Goal: Information Seeking & Learning: Find specific fact

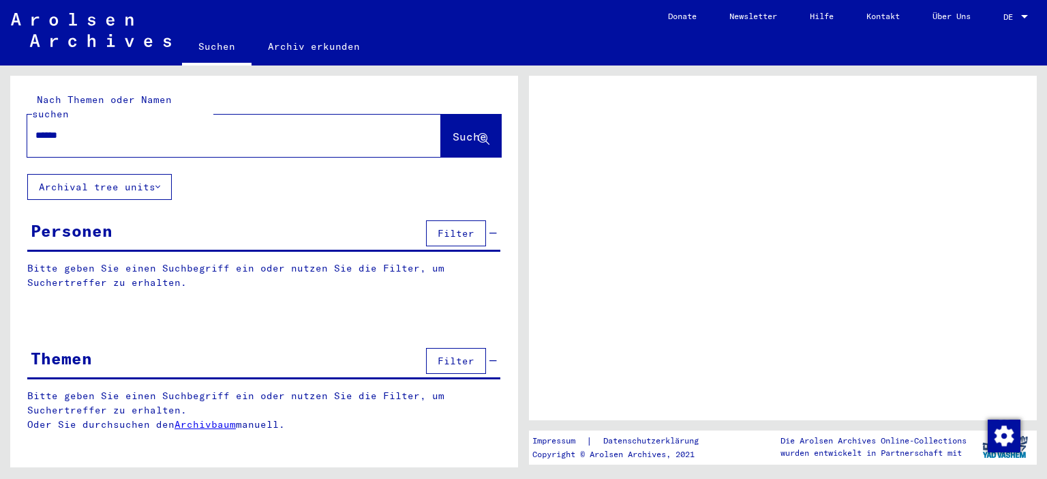
type input "******"
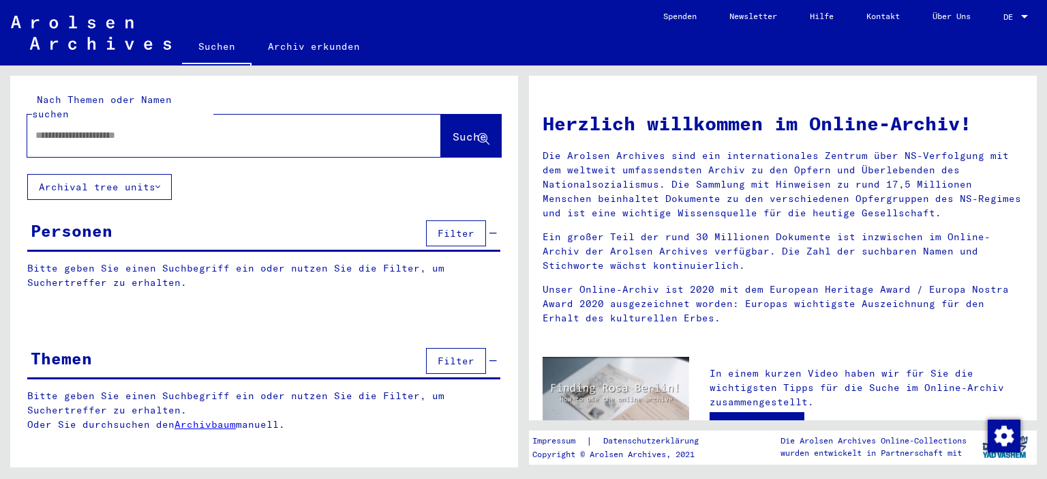
click at [69, 128] on input "text" at bounding box center [217, 135] width 365 height 14
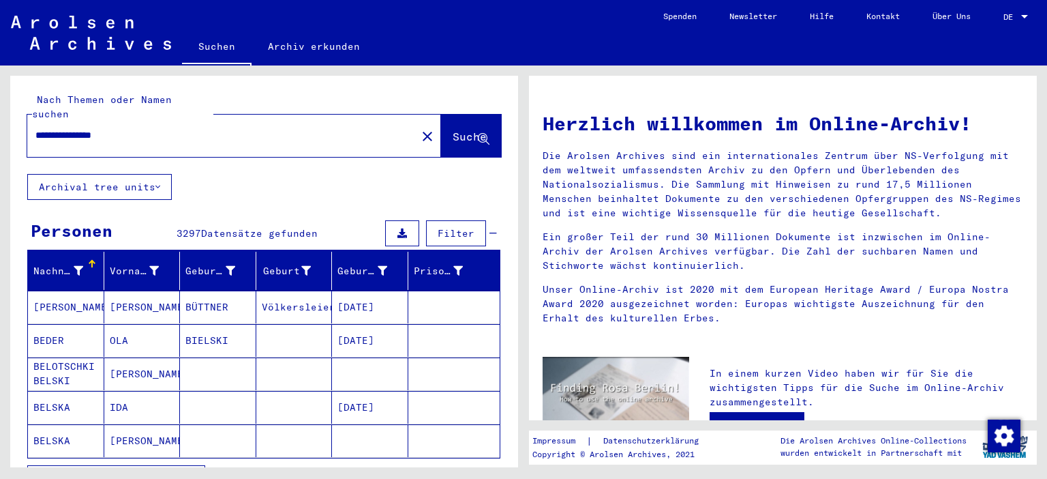
type input "**********"
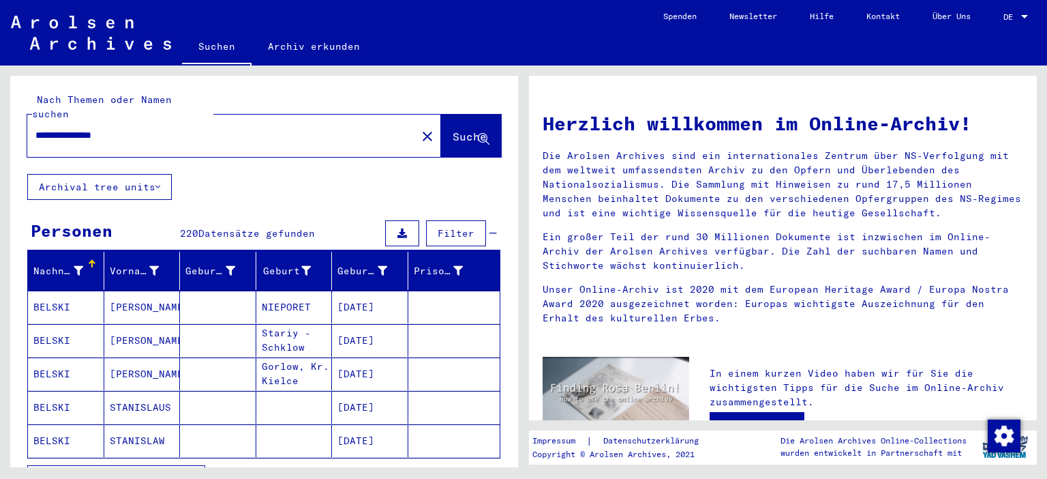
scroll to position [150, 0]
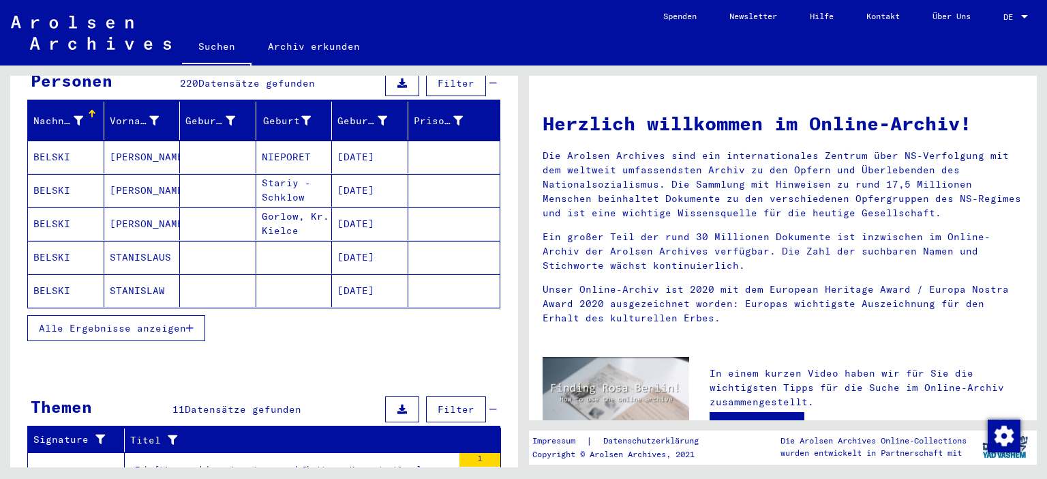
click at [192, 323] on icon "button" at bounding box center [189, 328] width 7 height 10
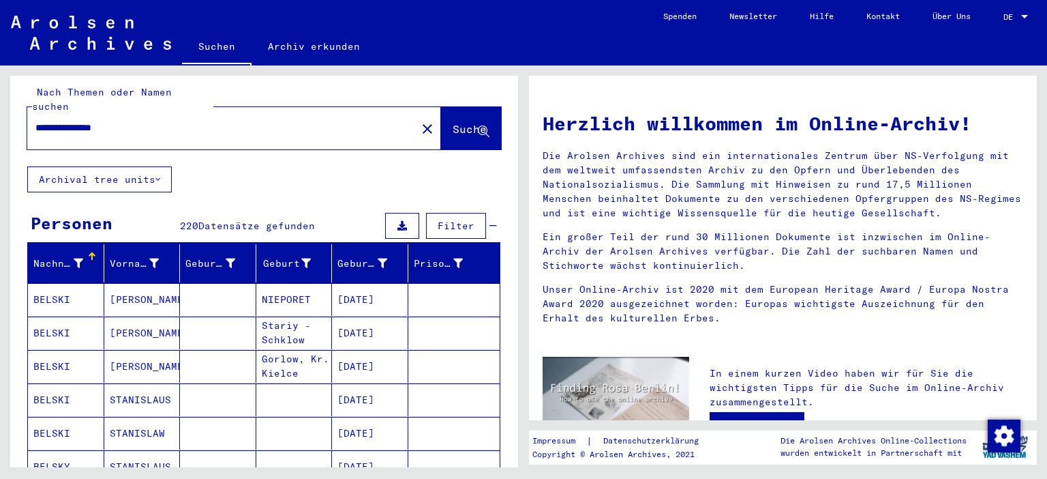
scroll to position [0, 0]
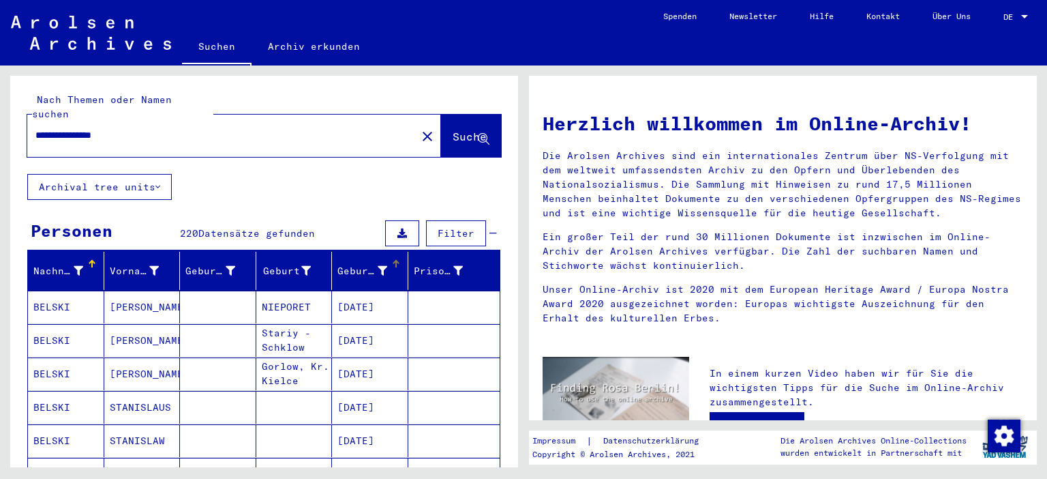
click at [363, 264] on div "Geburtsdatum" at bounding box center [362, 271] width 50 height 14
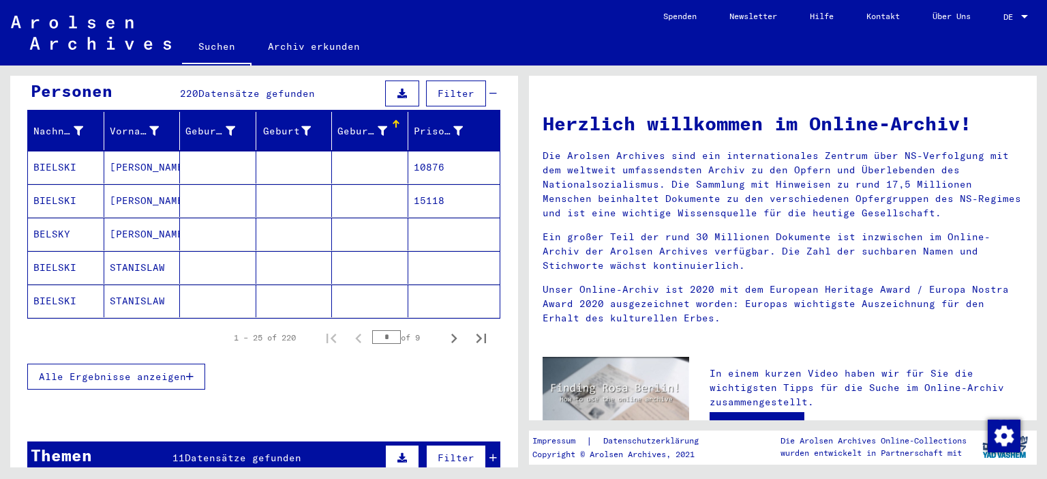
scroll to position [150, 0]
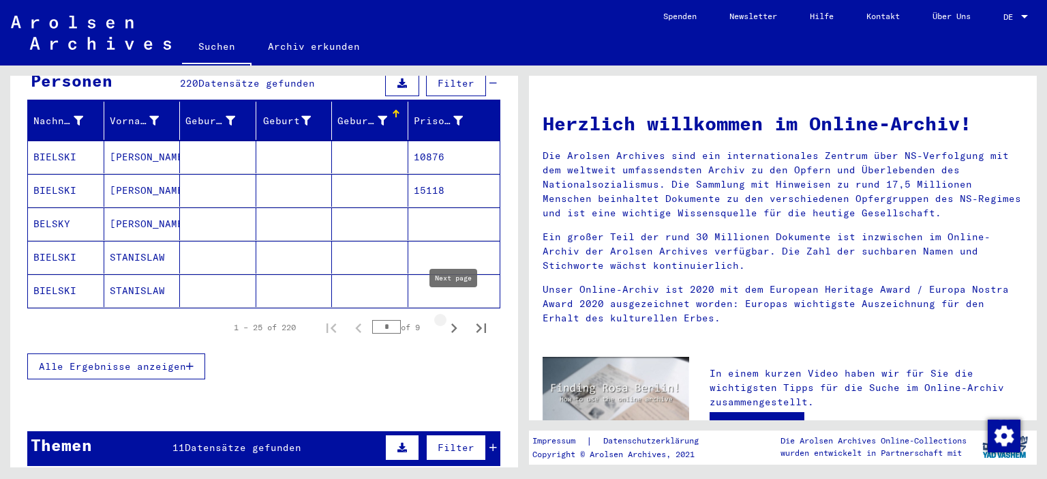
click at [456, 318] on icon "Next page" at bounding box center [454, 327] width 19 height 19
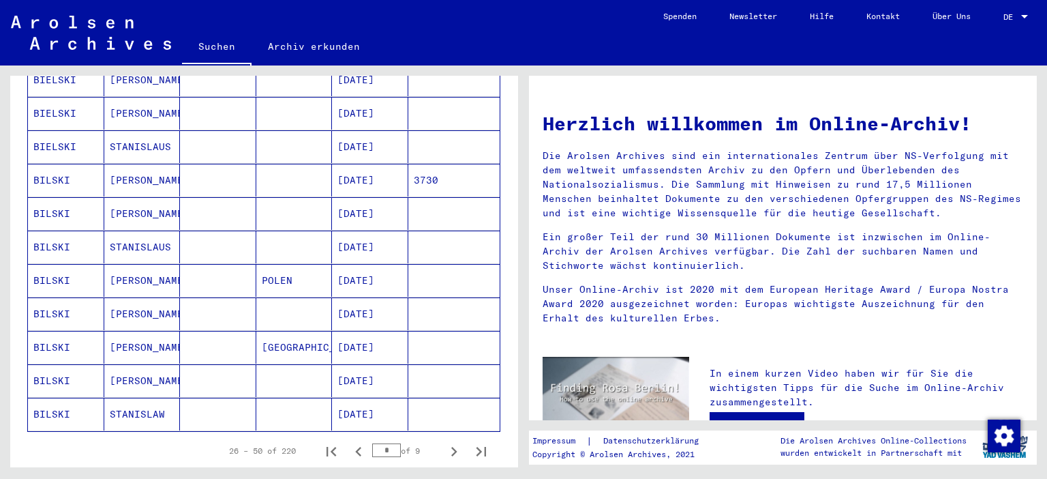
scroll to position [753, 0]
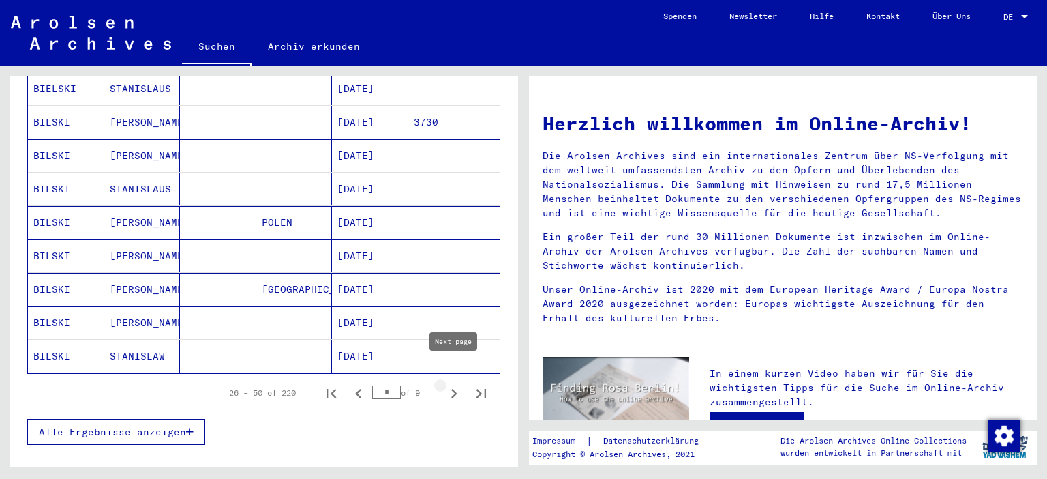
click at [457, 384] on icon "Next page" at bounding box center [454, 393] width 19 height 19
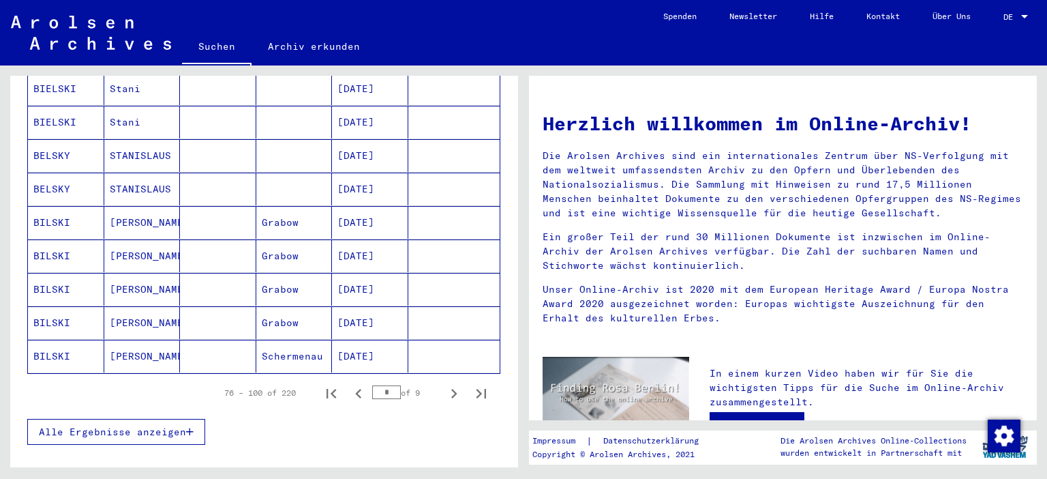
click at [457, 384] on icon "Next page" at bounding box center [454, 393] width 19 height 19
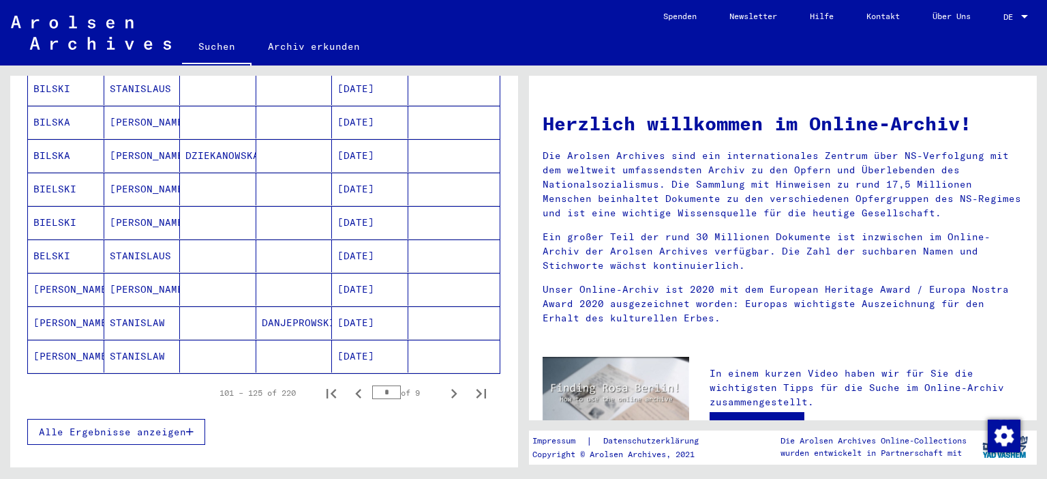
click at [457, 384] on icon "Next page" at bounding box center [454, 393] width 19 height 19
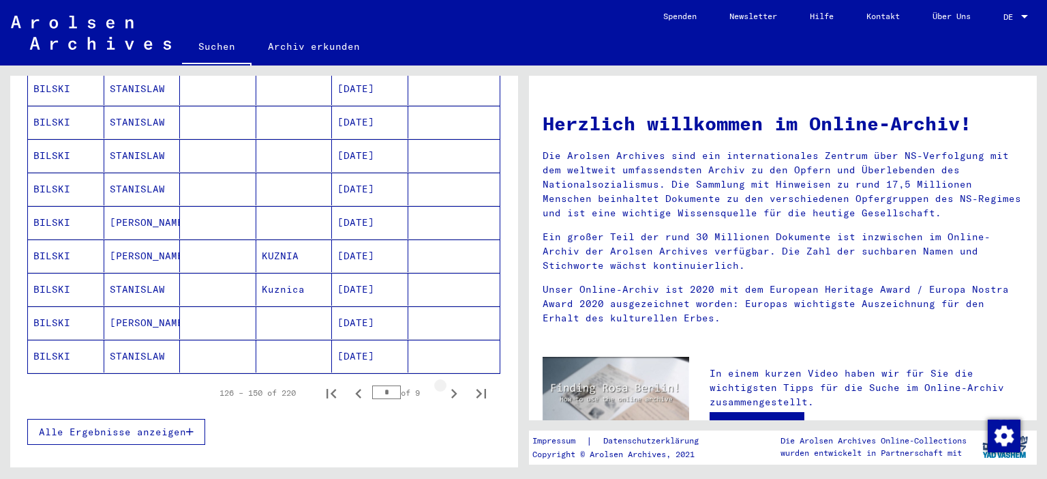
click at [457, 384] on icon "Next page" at bounding box center [454, 393] width 19 height 19
type input "*"
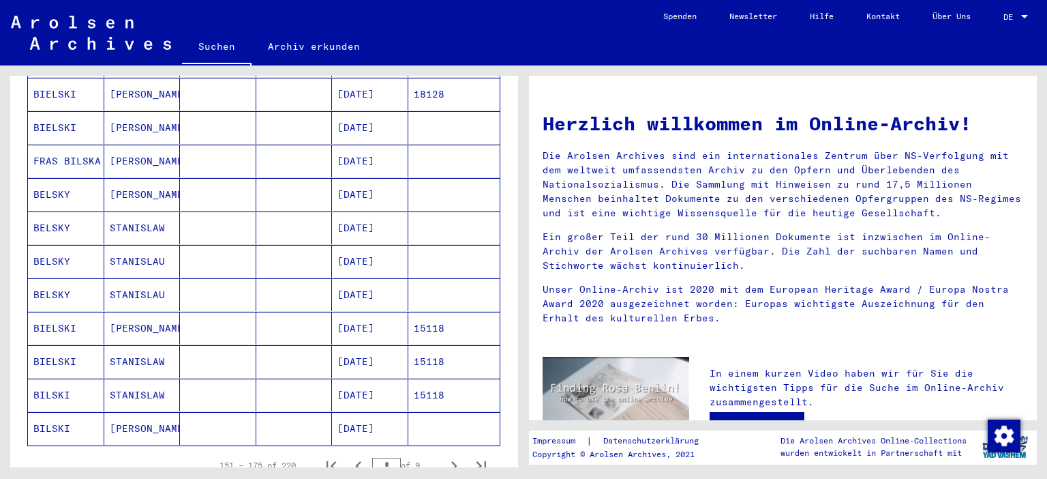
scroll to position [677, 0]
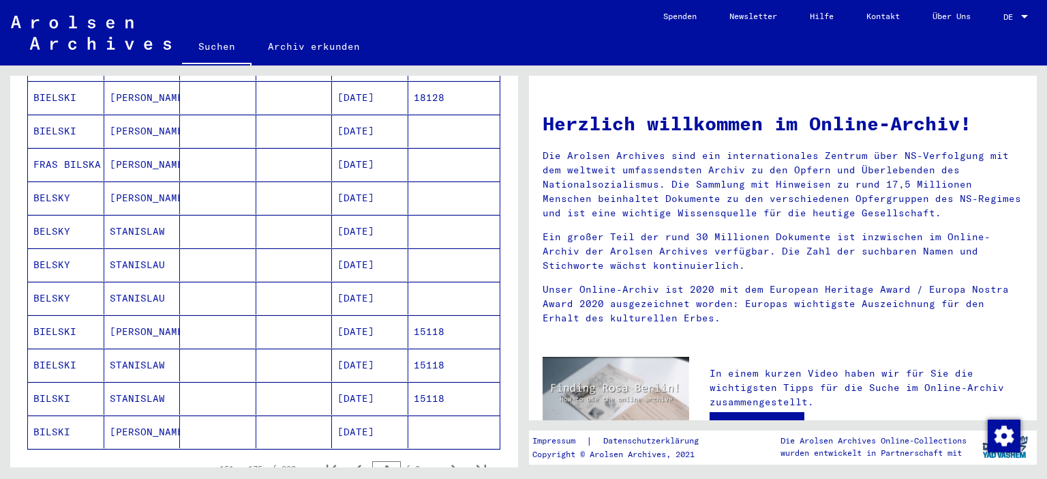
click at [48, 181] on mat-cell "BELSKY" at bounding box center [66, 197] width 76 height 33
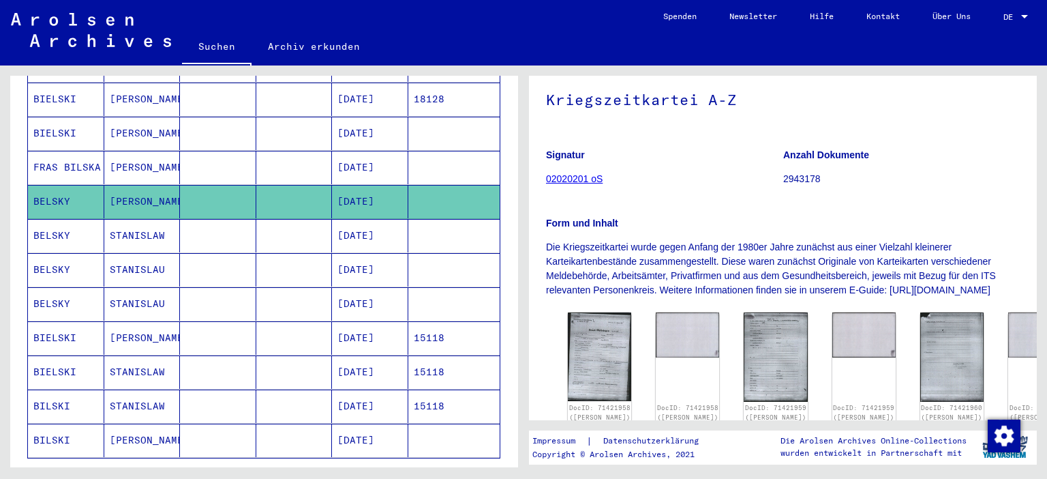
scroll to position [226, 0]
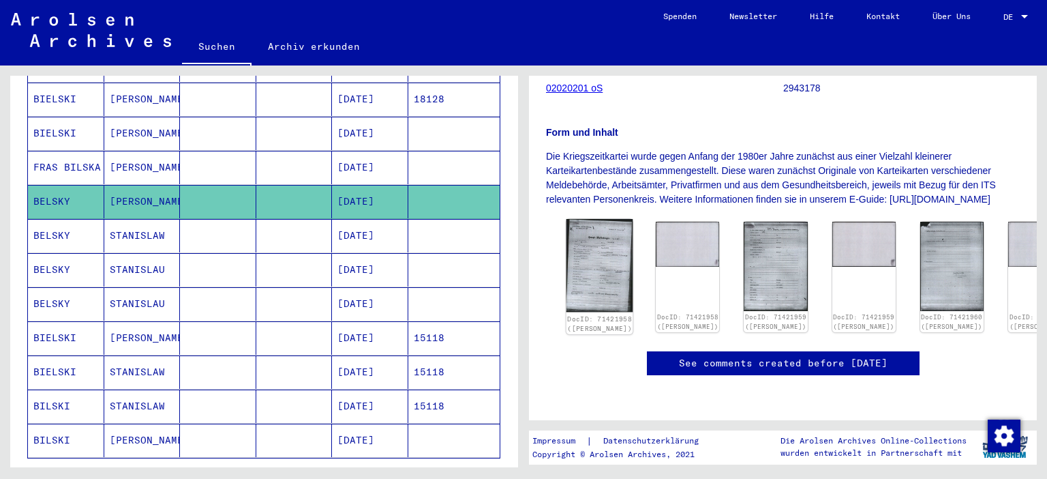
click at [595, 249] on img at bounding box center [600, 265] width 67 height 93
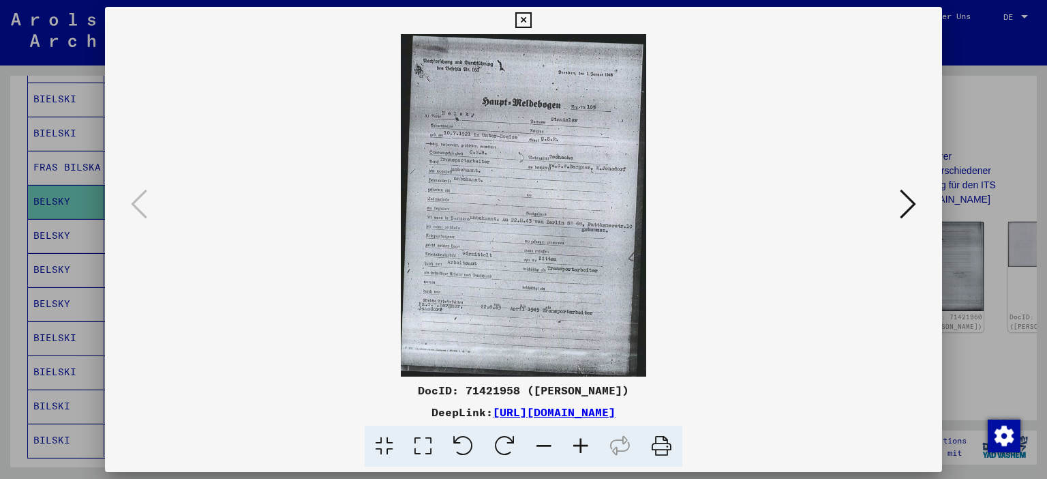
click at [584, 438] on icon at bounding box center [580, 446] width 37 height 42
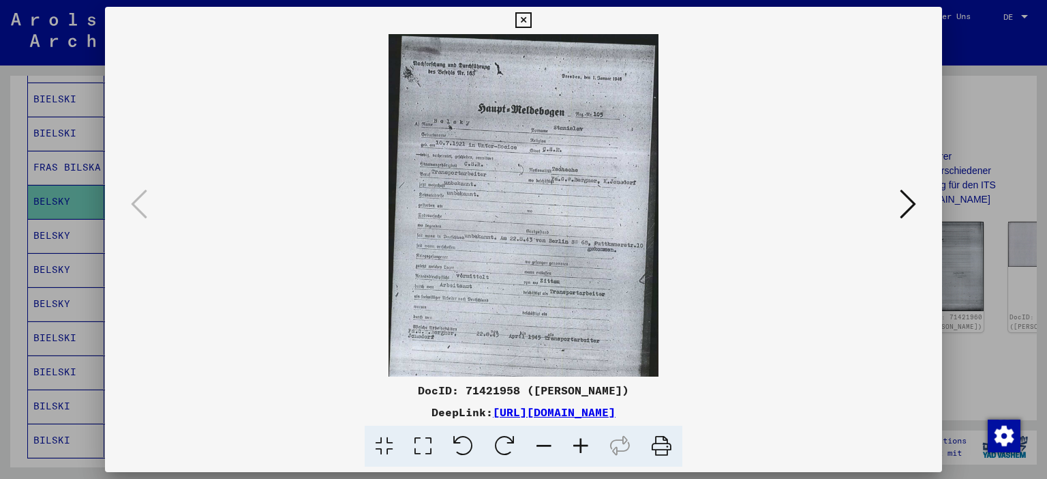
click at [584, 438] on icon at bounding box center [580, 446] width 37 height 42
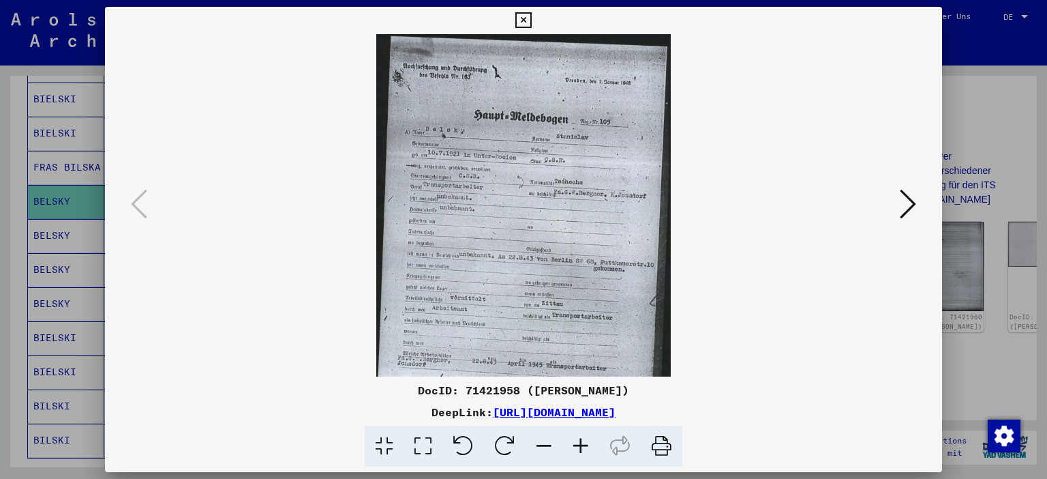
click at [584, 438] on icon at bounding box center [580, 446] width 37 height 42
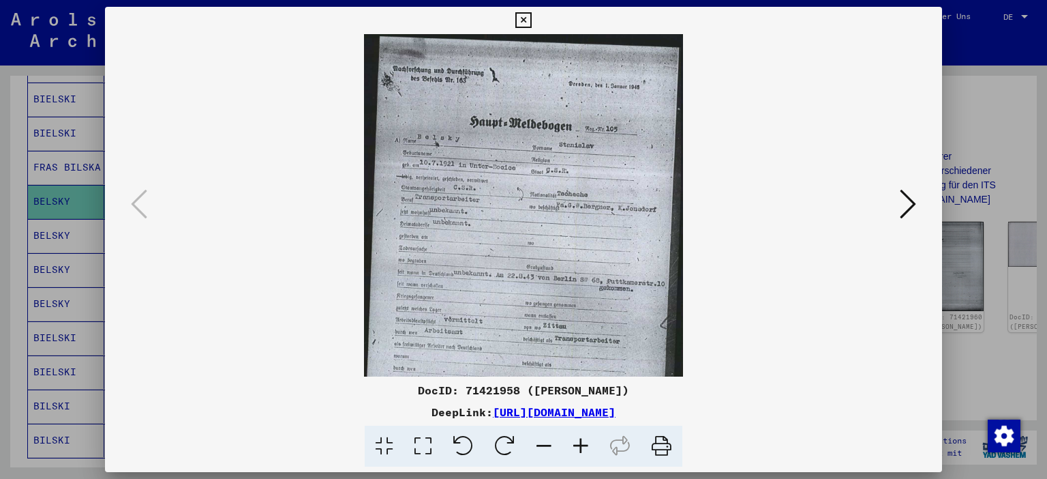
click at [584, 438] on icon at bounding box center [580, 446] width 37 height 42
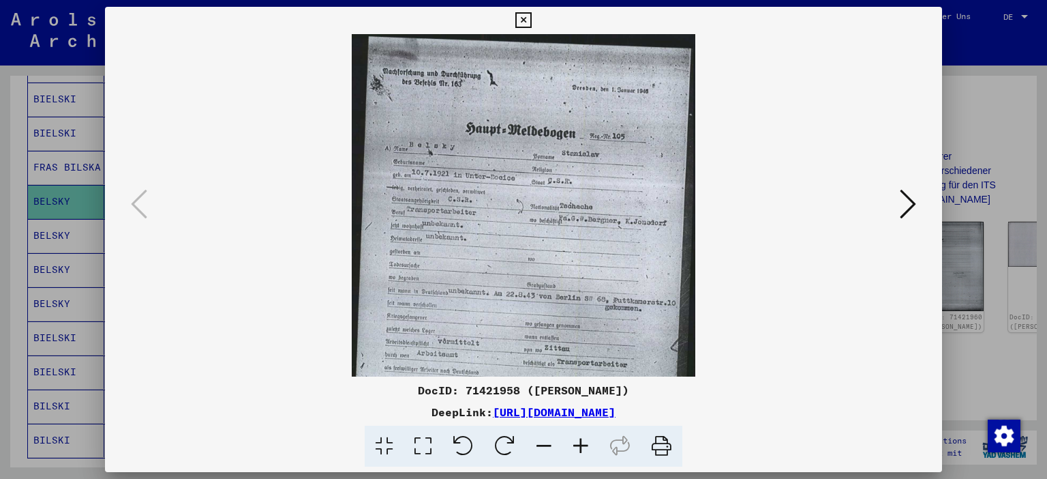
click at [584, 438] on icon at bounding box center [580, 446] width 37 height 42
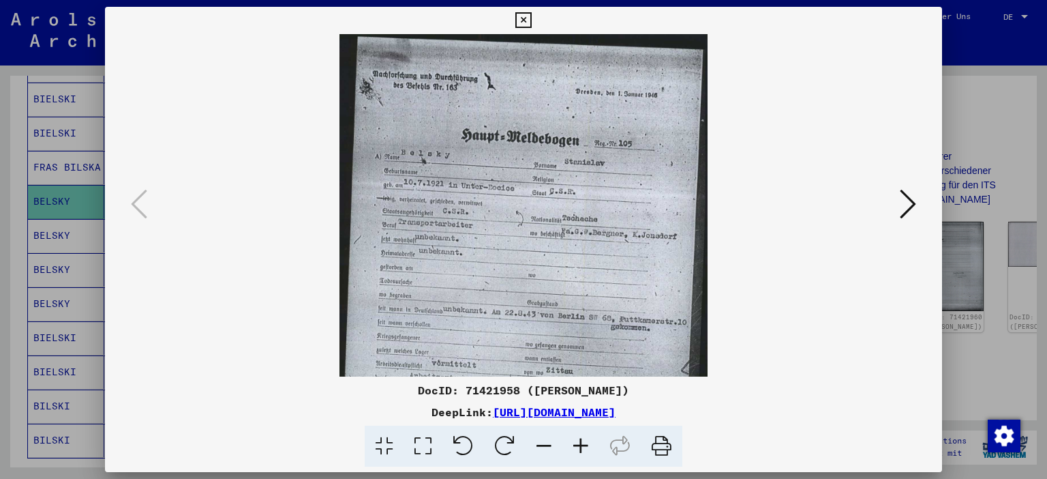
click at [584, 438] on icon at bounding box center [580, 446] width 37 height 42
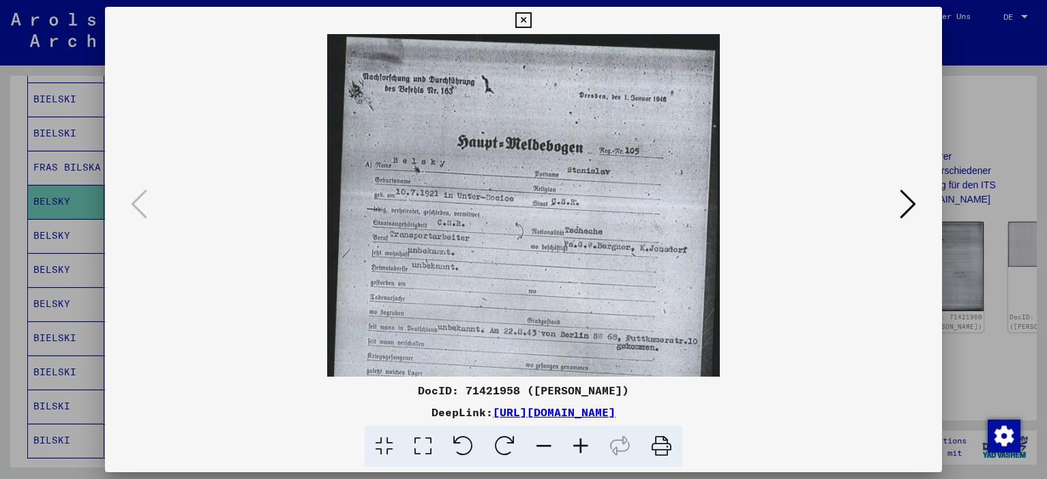
click at [584, 438] on icon at bounding box center [580, 446] width 37 height 42
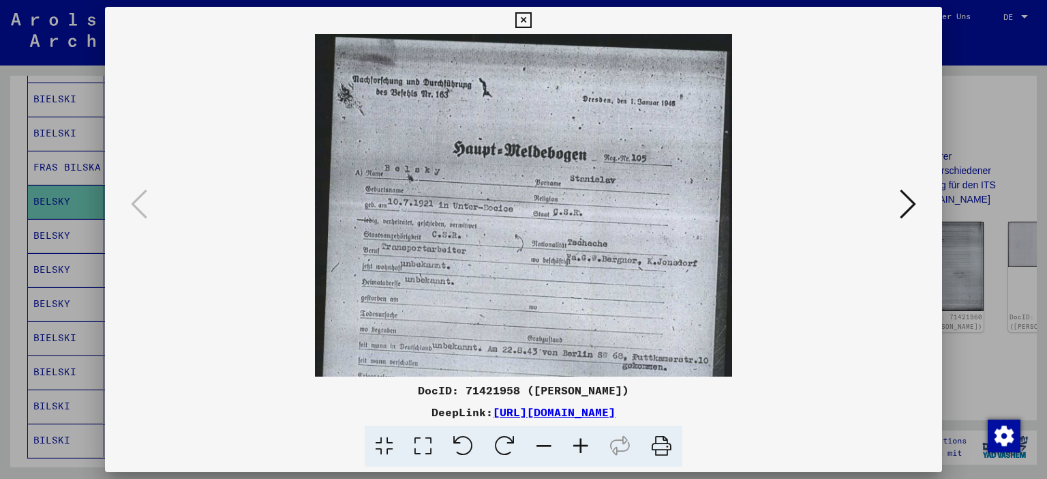
click at [584, 438] on icon at bounding box center [580, 446] width 37 height 42
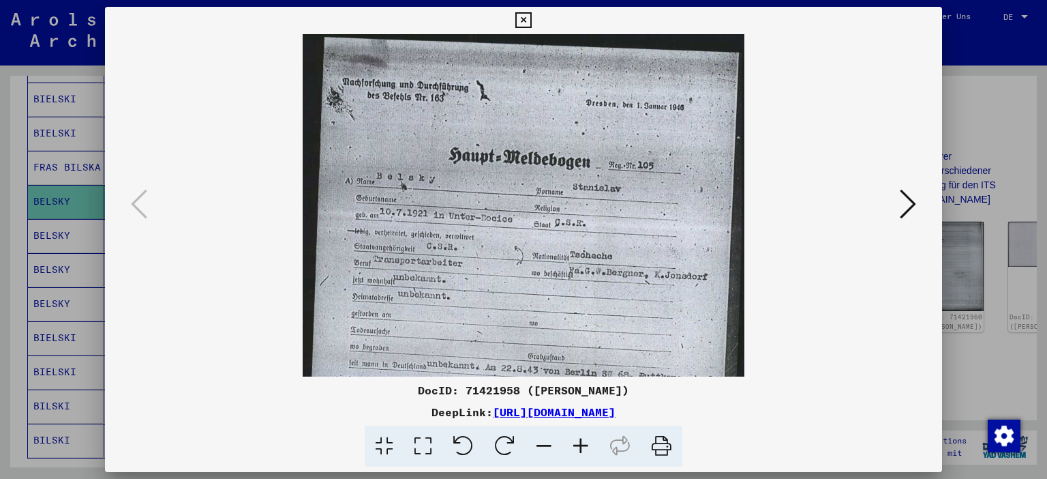
click at [916, 207] on icon at bounding box center [908, 203] width 16 height 33
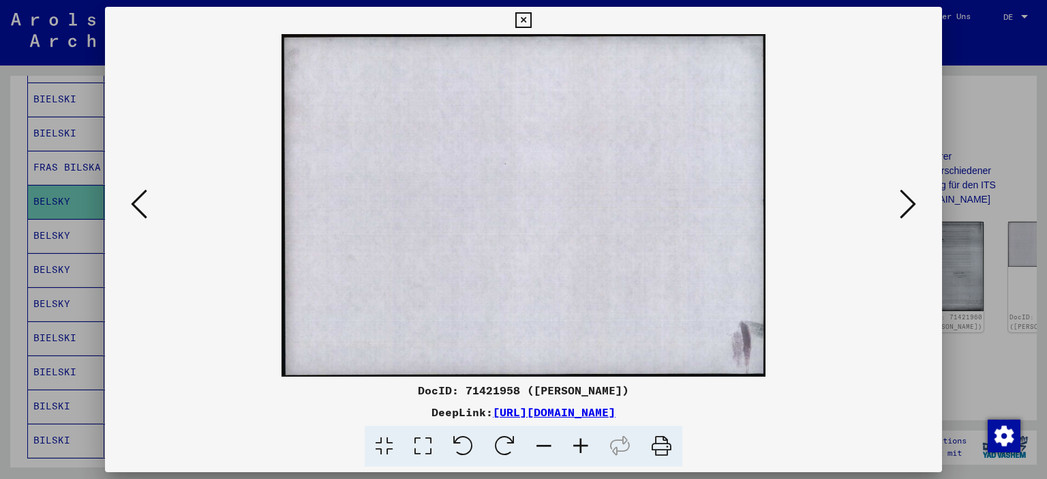
click at [916, 207] on icon at bounding box center [908, 203] width 16 height 33
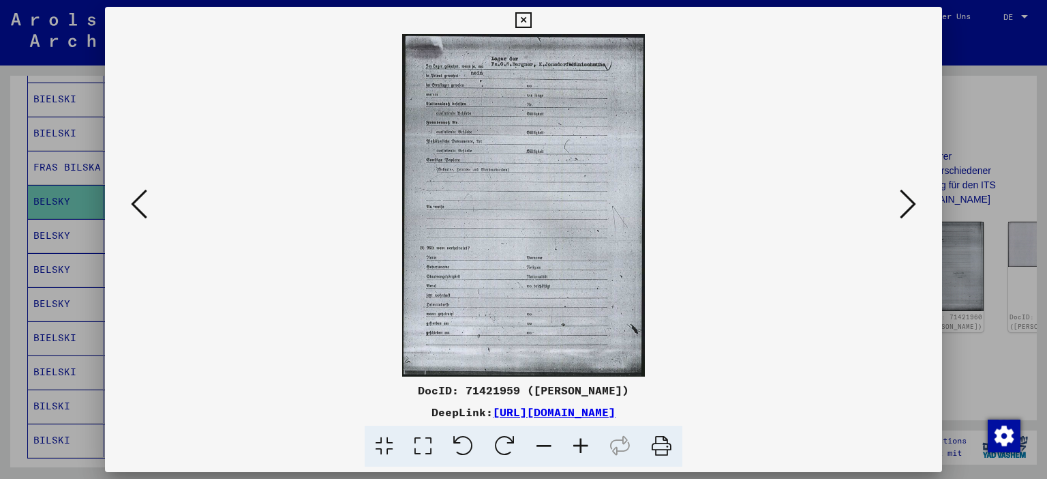
click at [916, 207] on icon at bounding box center [908, 203] width 16 height 33
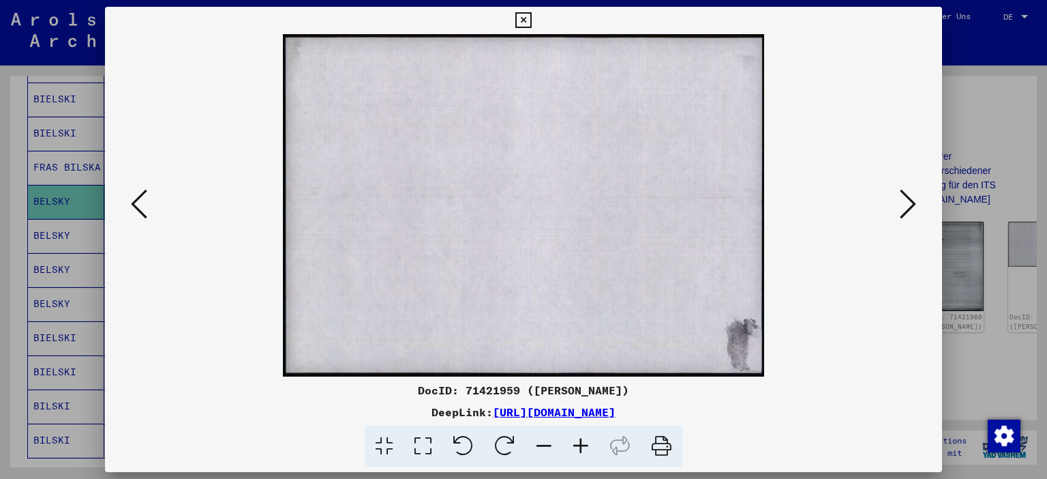
click at [911, 206] on icon at bounding box center [908, 203] width 16 height 33
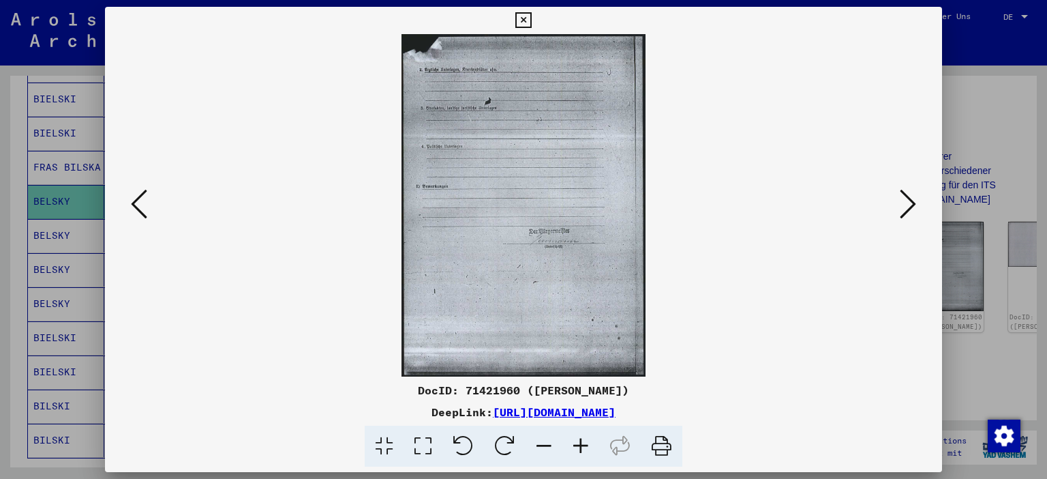
click at [910, 206] on icon at bounding box center [908, 203] width 16 height 33
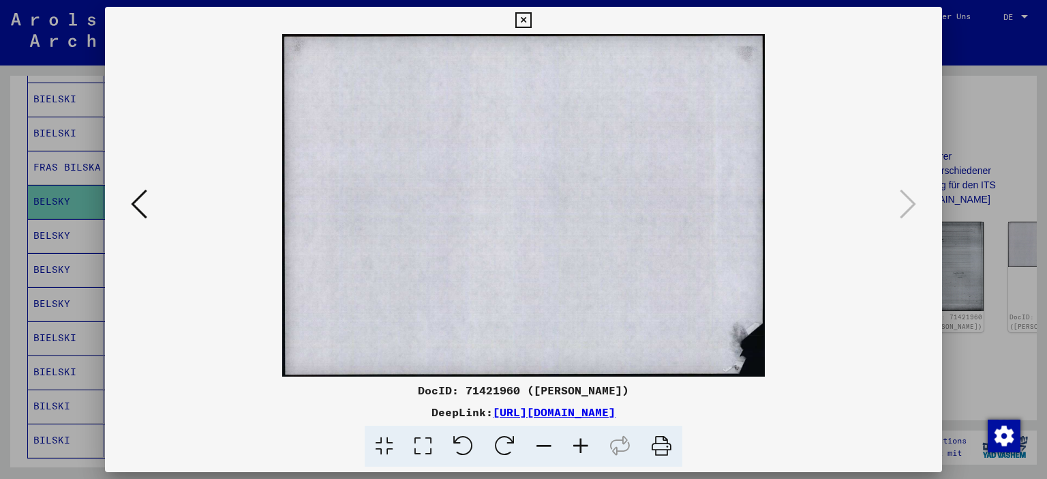
click at [531, 22] on icon at bounding box center [523, 20] width 16 height 16
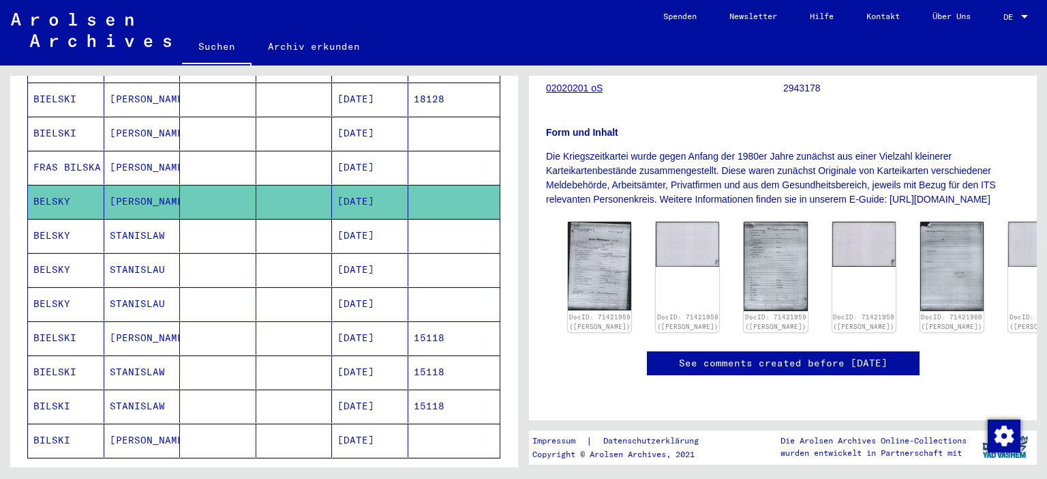
click at [147, 219] on mat-cell "STANISLAW" at bounding box center [142, 235] width 76 height 33
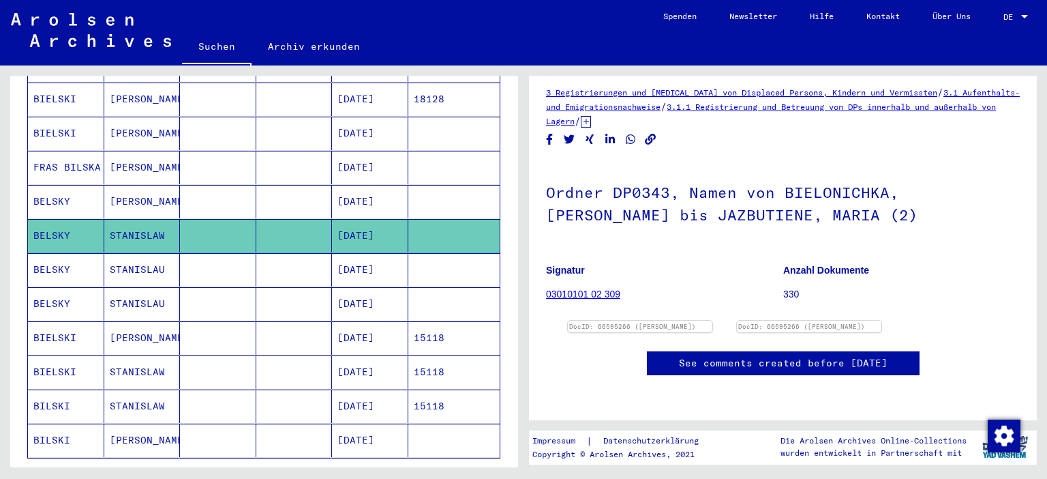
scroll to position [226, 0]
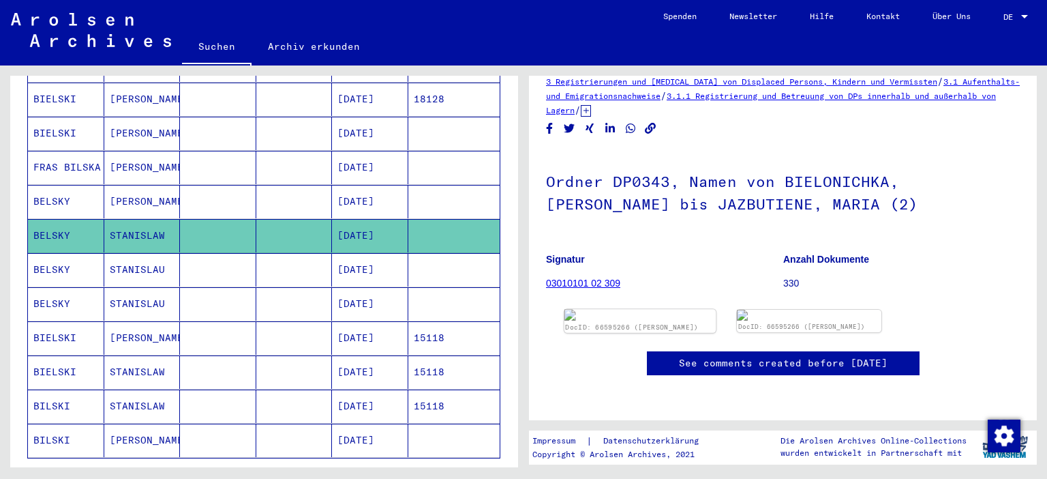
click at [631, 309] on img at bounding box center [641, 315] width 152 height 12
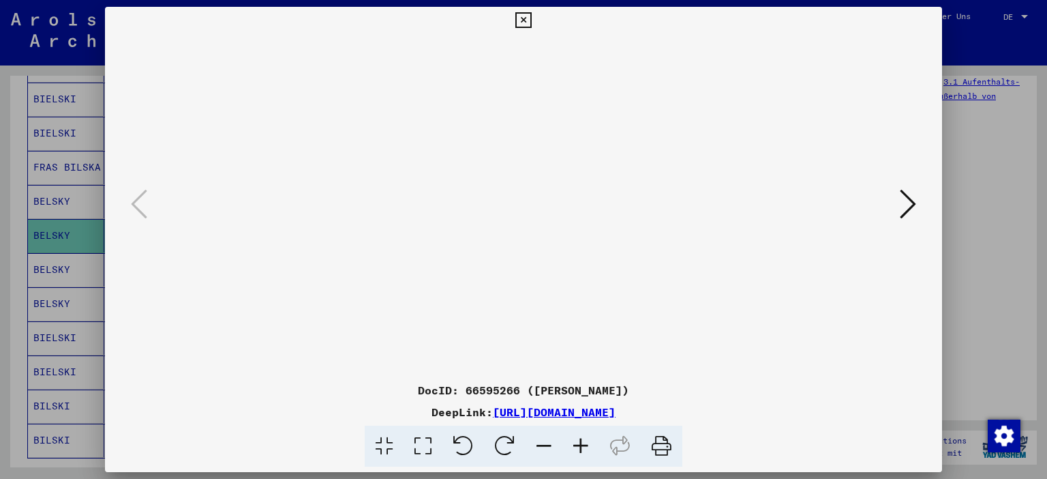
click at [531, 21] on icon at bounding box center [523, 20] width 16 height 16
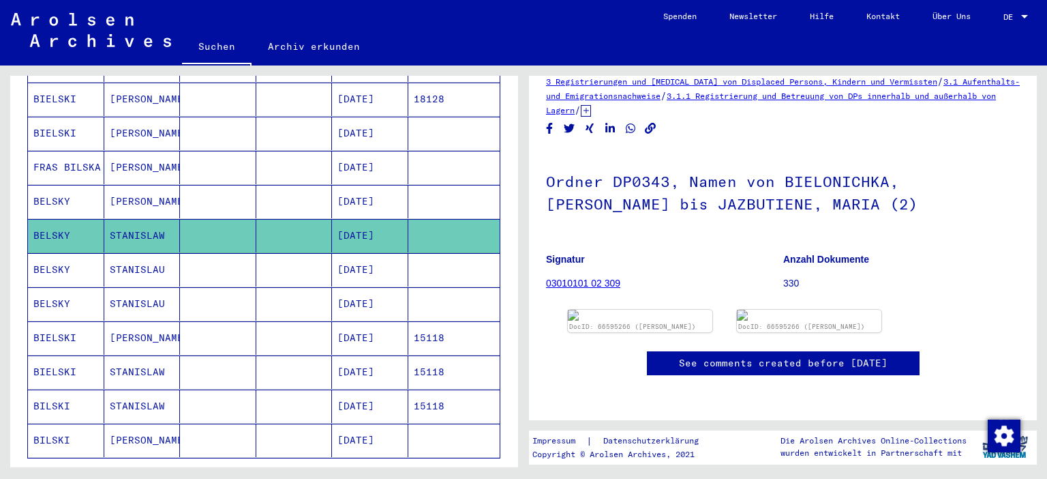
click at [383, 253] on mat-cell "[DATE]" at bounding box center [370, 269] width 76 height 33
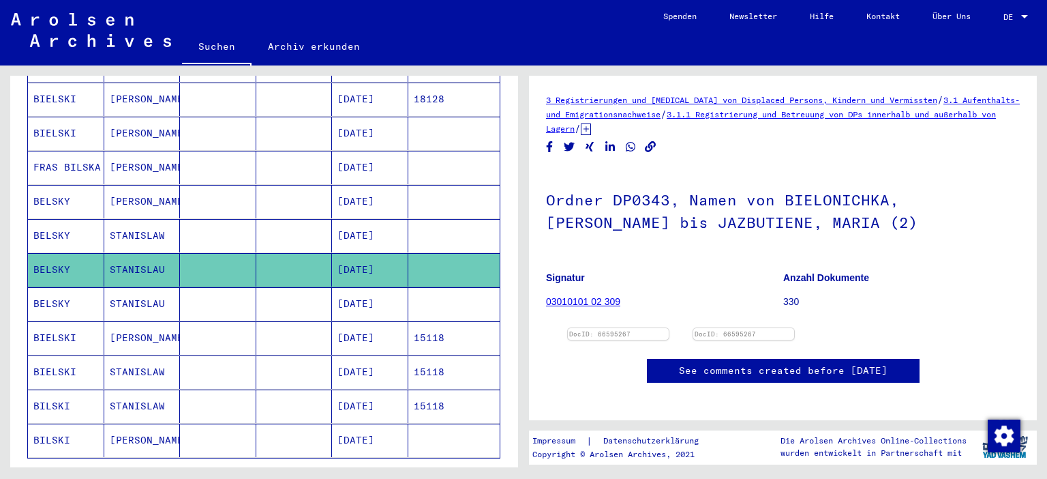
click at [370, 187] on mat-cell "[DATE]" at bounding box center [370, 201] width 76 height 33
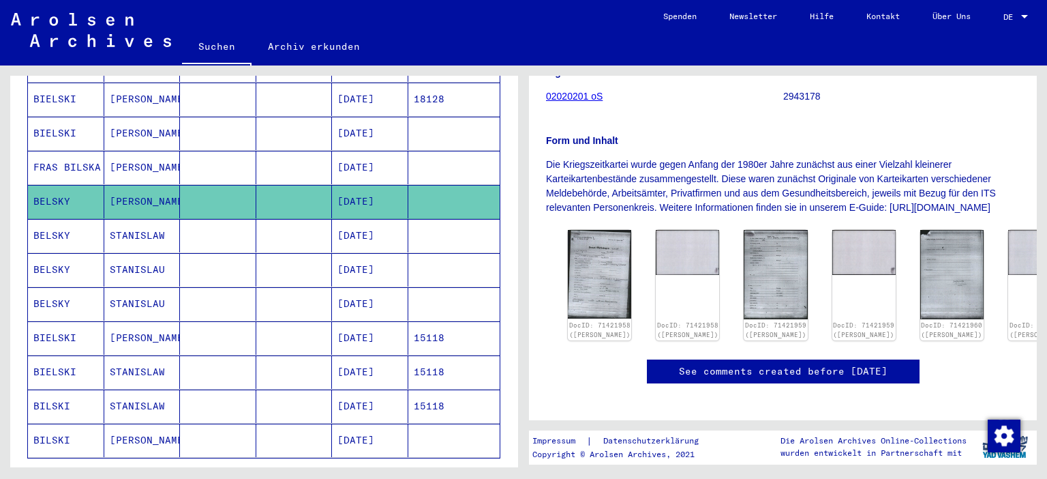
scroll to position [301, 0]
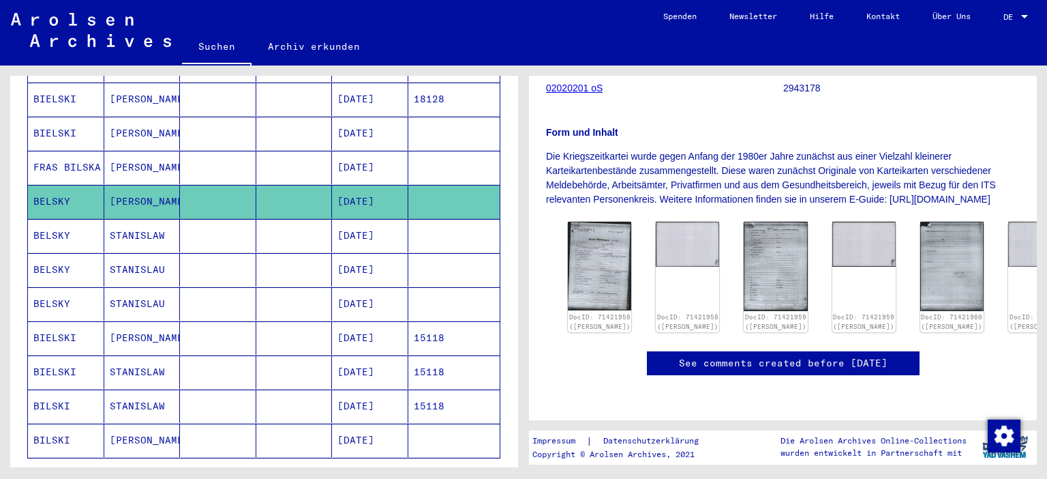
click at [344, 253] on mat-cell "[DATE]" at bounding box center [370, 269] width 76 height 33
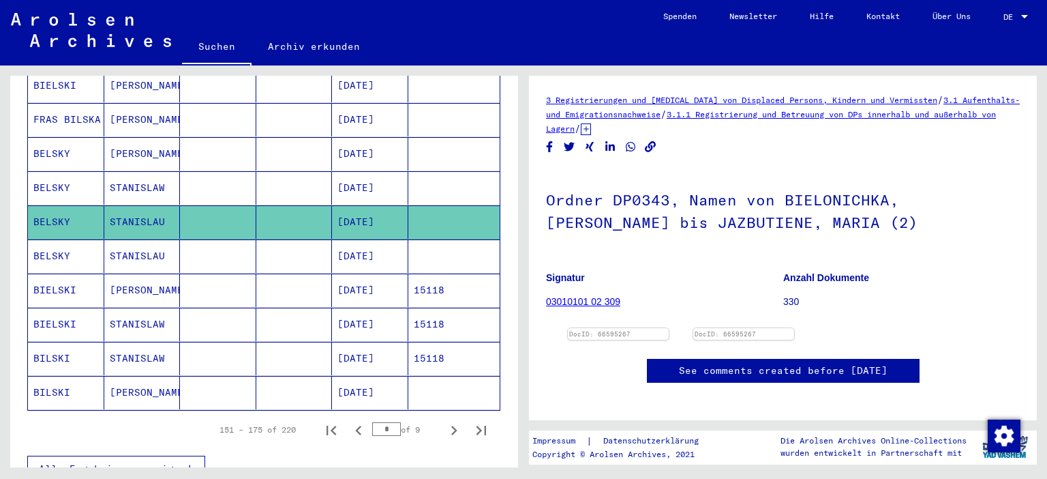
scroll to position [760, 0]
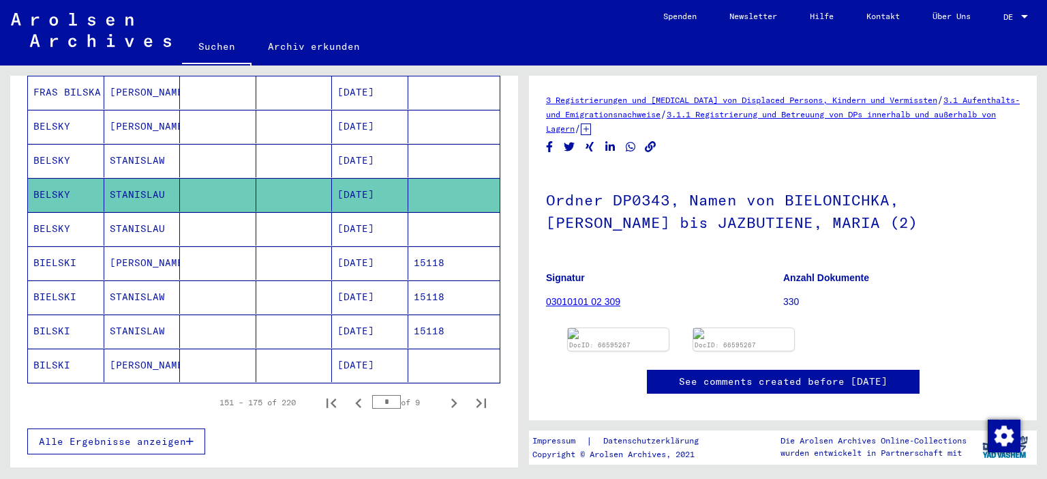
click at [350, 212] on mat-cell "[DATE]" at bounding box center [370, 228] width 76 height 33
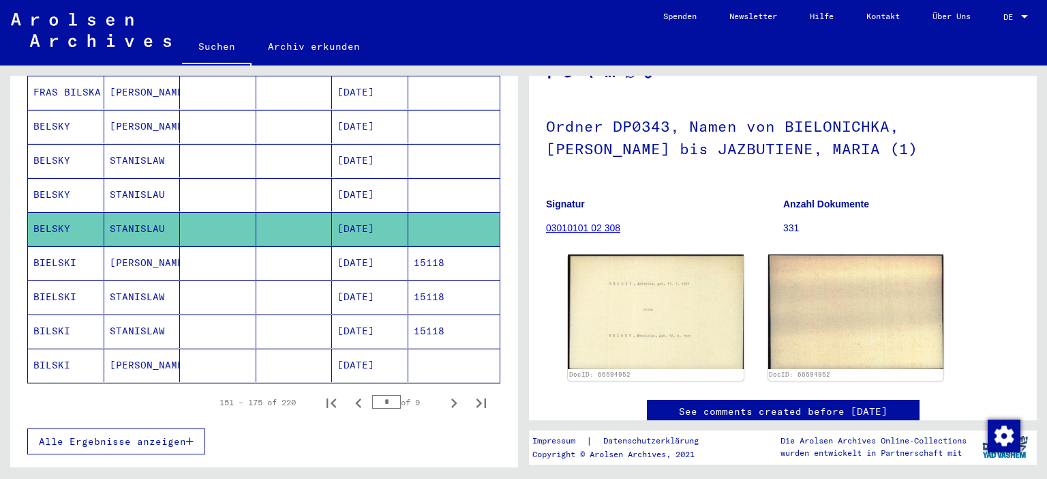
scroll to position [150, 0]
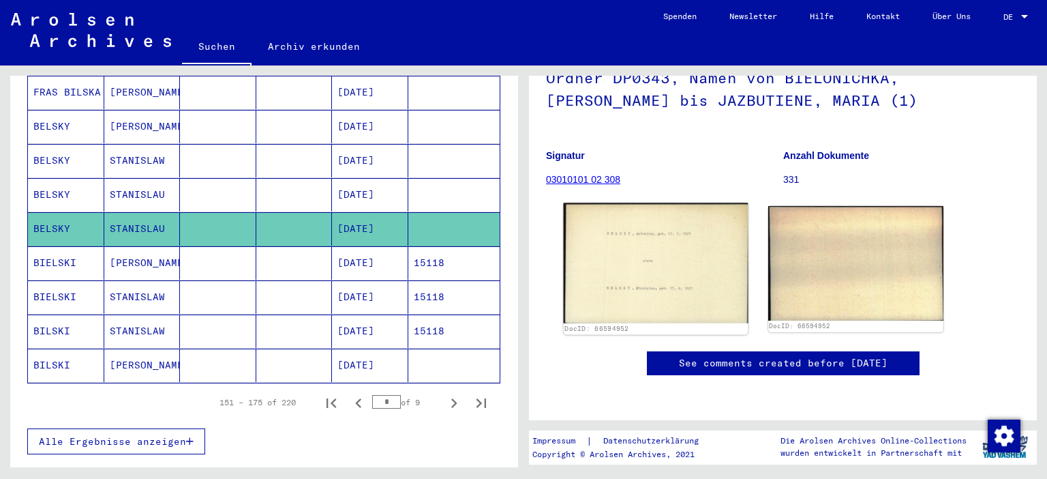
click at [647, 247] on img at bounding box center [656, 263] width 184 height 120
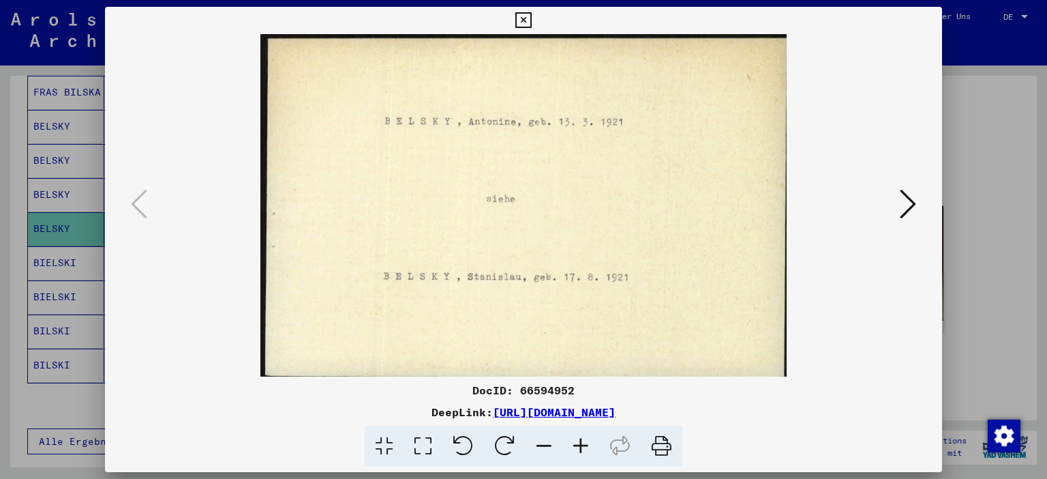
click at [531, 18] on icon at bounding box center [523, 20] width 16 height 16
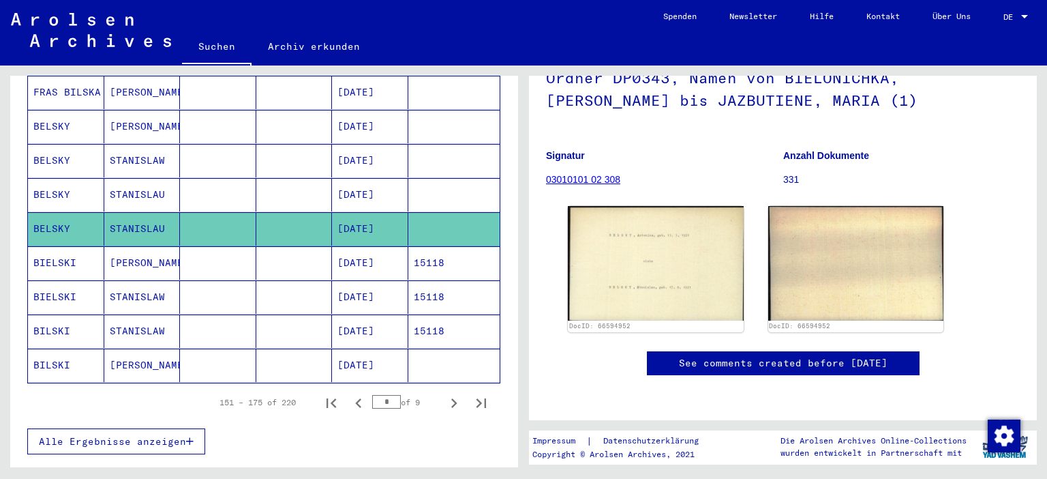
click at [146, 246] on mat-cell "[PERSON_NAME]" at bounding box center [142, 262] width 76 height 33
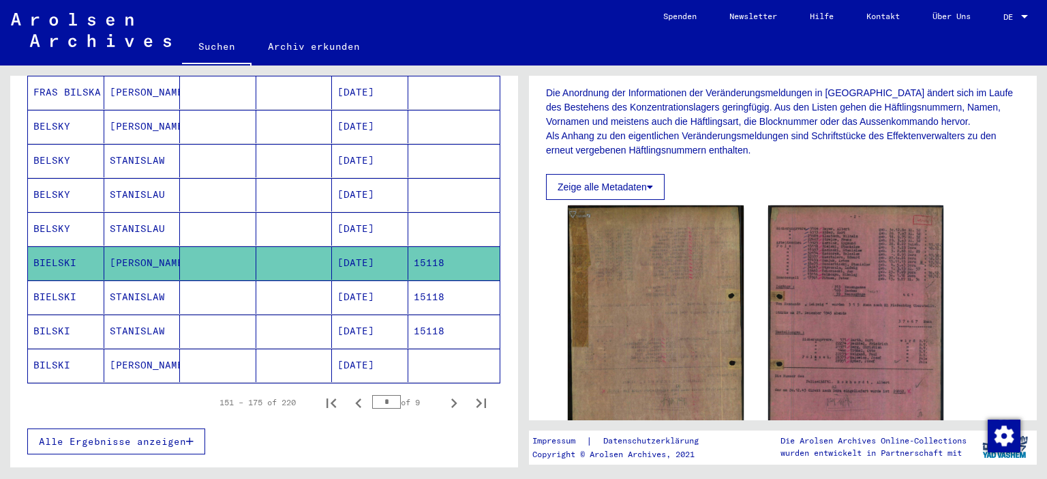
scroll to position [301, 0]
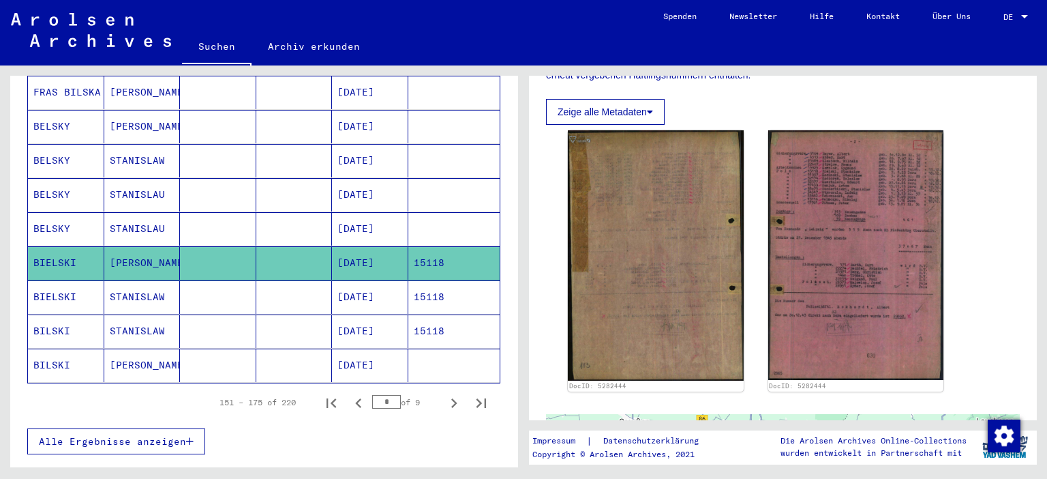
click at [357, 280] on mat-cell "[DATE]" at bounding box center [370, 296] width 76 height 33
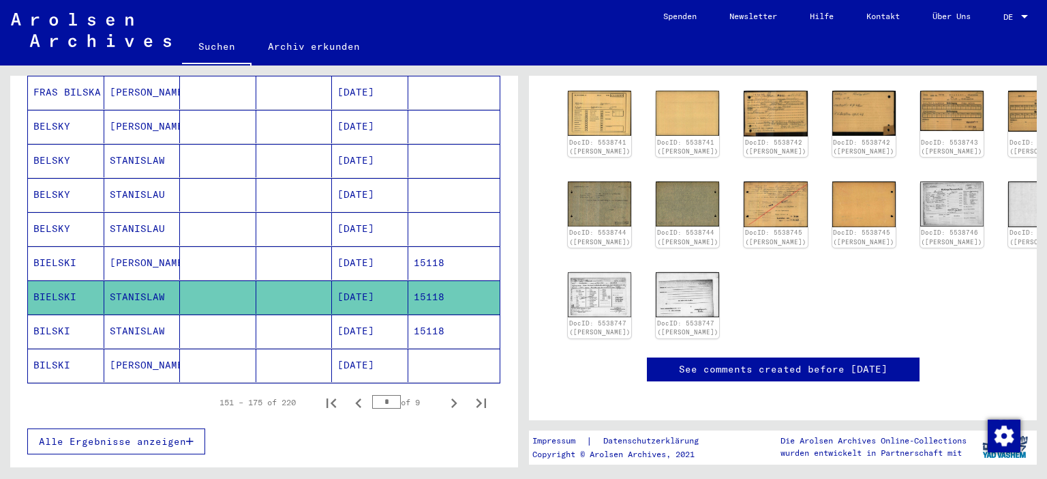
scroll to position [112, 0]
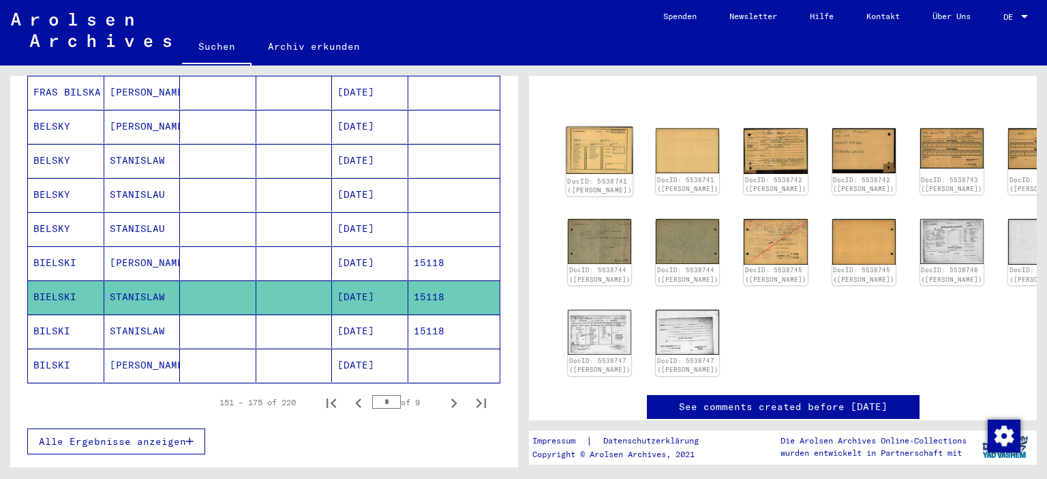
click at [588, 153] on img at bounding box center [600, 150] width 67 height 47
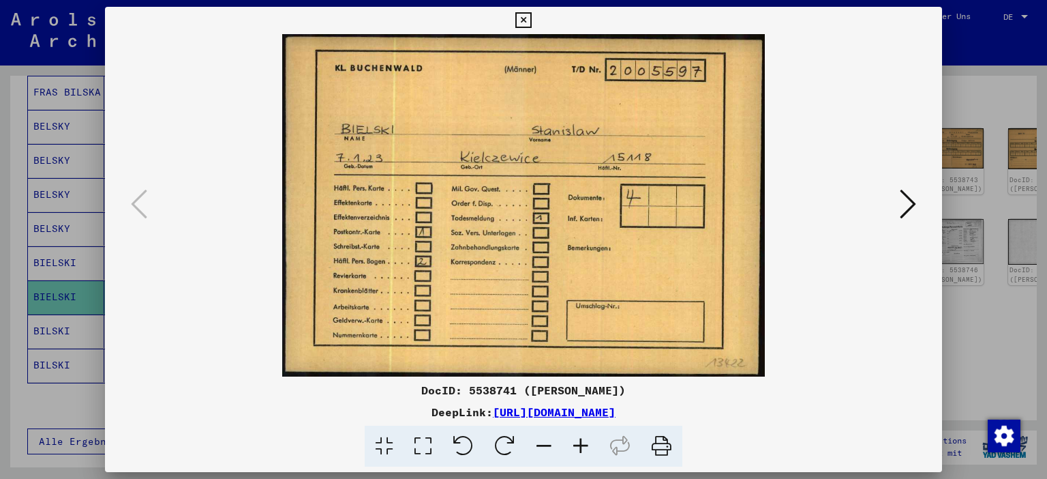
click at [893, 202] on img at bounding box center [523, 205] width 745 height 342
click at [910, 198] on icon at bounding box center [908, 203] width 16 height 33
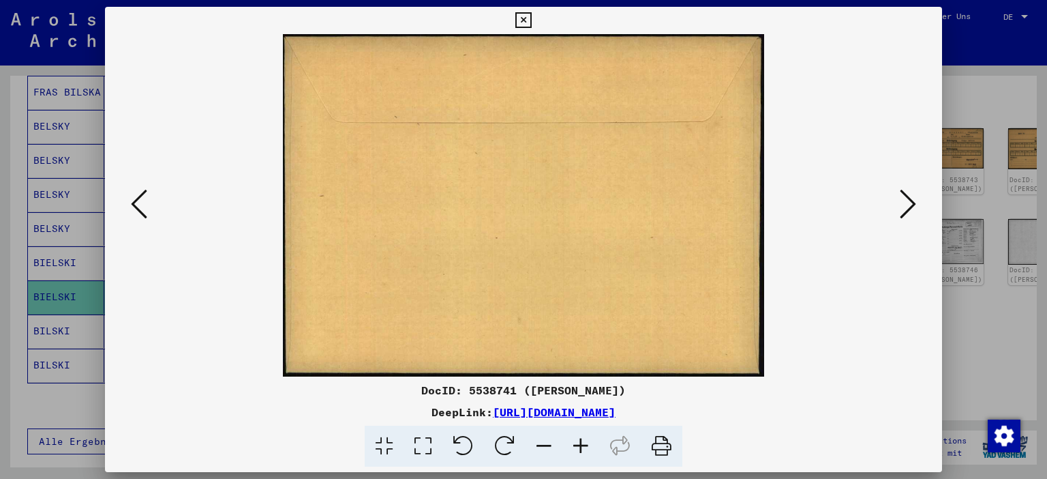
click at [910, 198] on icon at bounding box center [908, 203] width 16 height 33
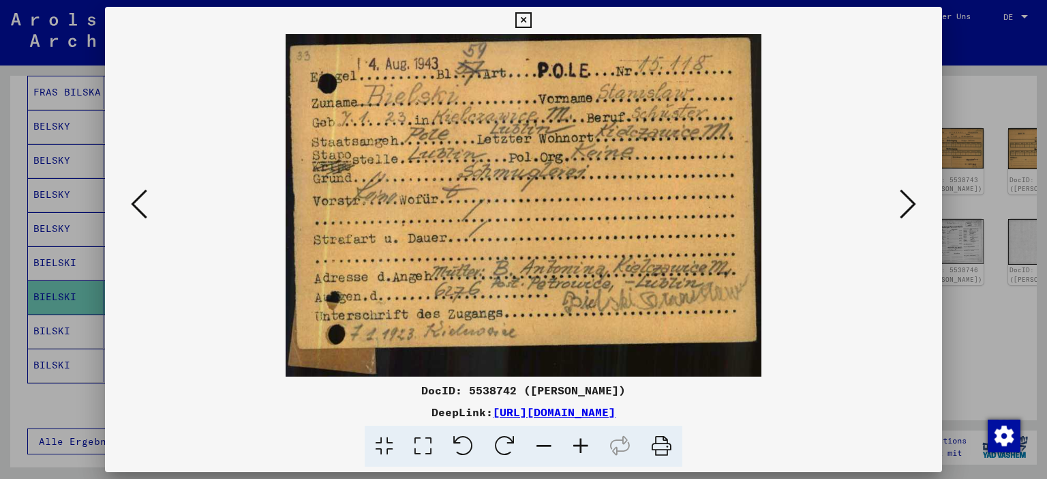
click at [905, 197] on icon at bounding box center [908, 203] width 16 height 33
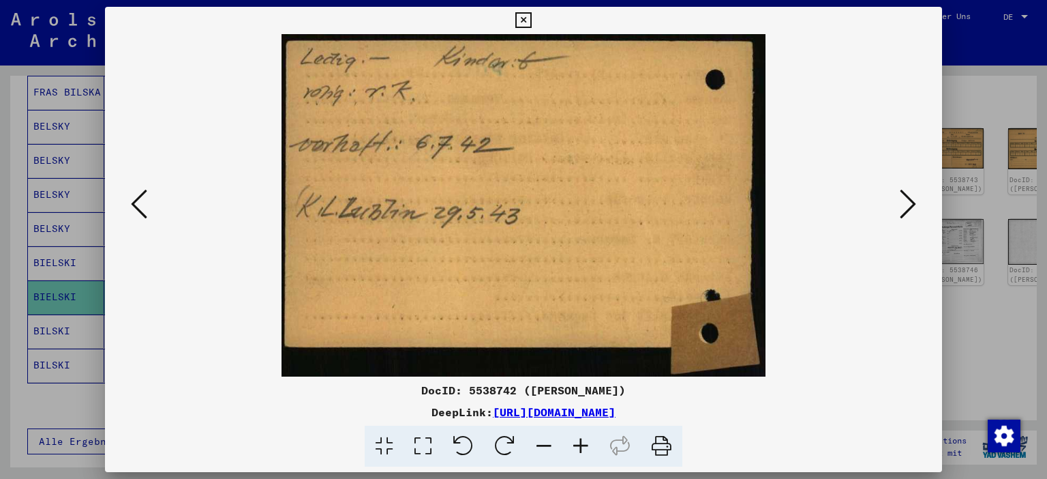
click at [905, 197] on icon at bounding box center [908, 203] width 16 height 33
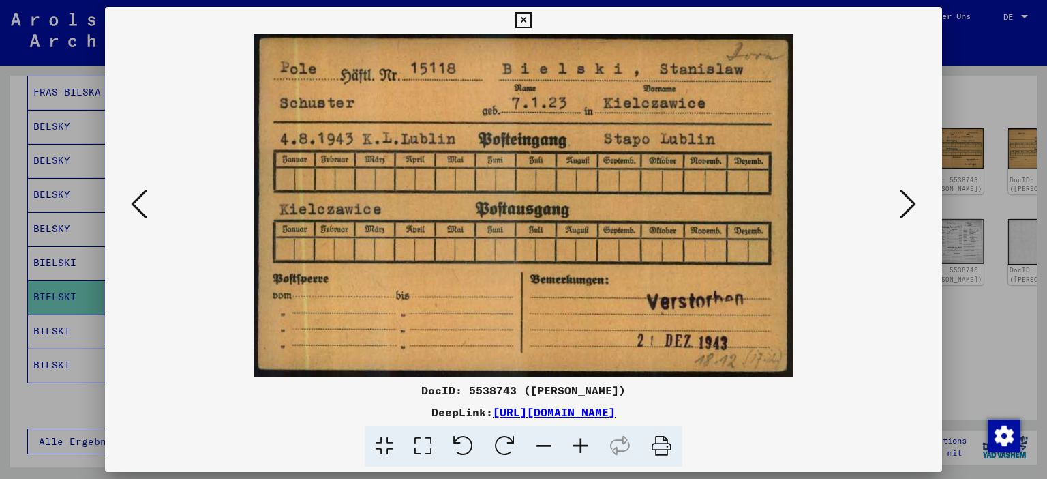
click at [905, 197] on icon at bounding box center [908, 203] width 16 height 33
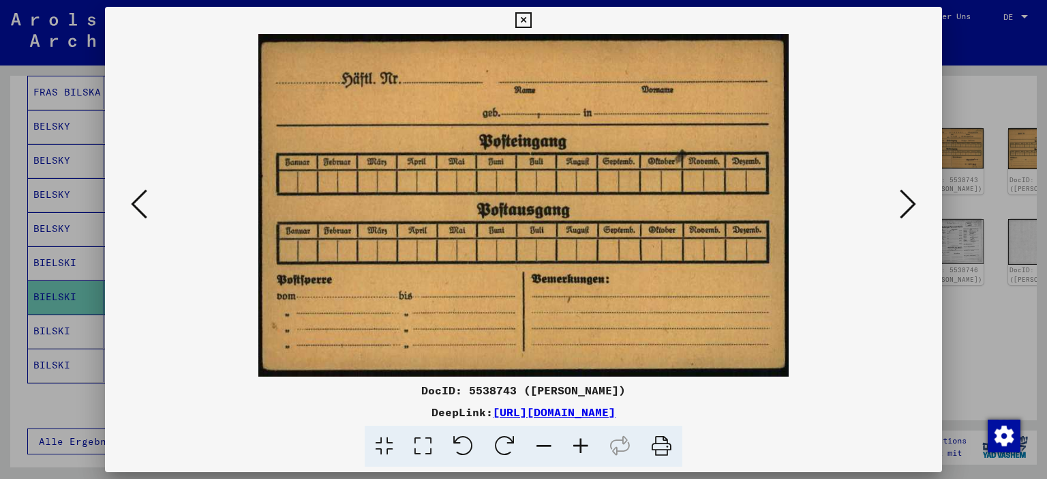
click at [905, 197] on icon at bounding box center [908, 203] width 16 height 33
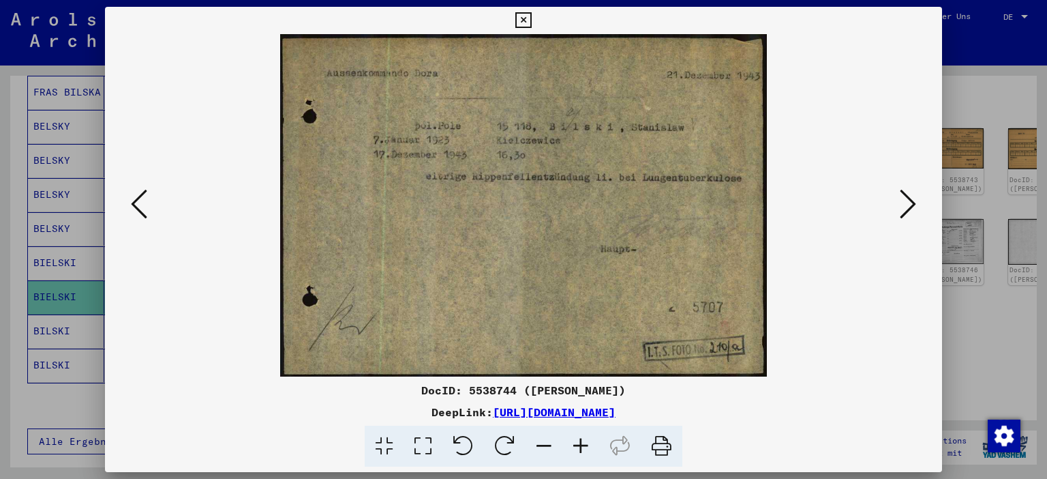
click at [531, 15] on icon at bounding box center [523, 20] width 16 height 16
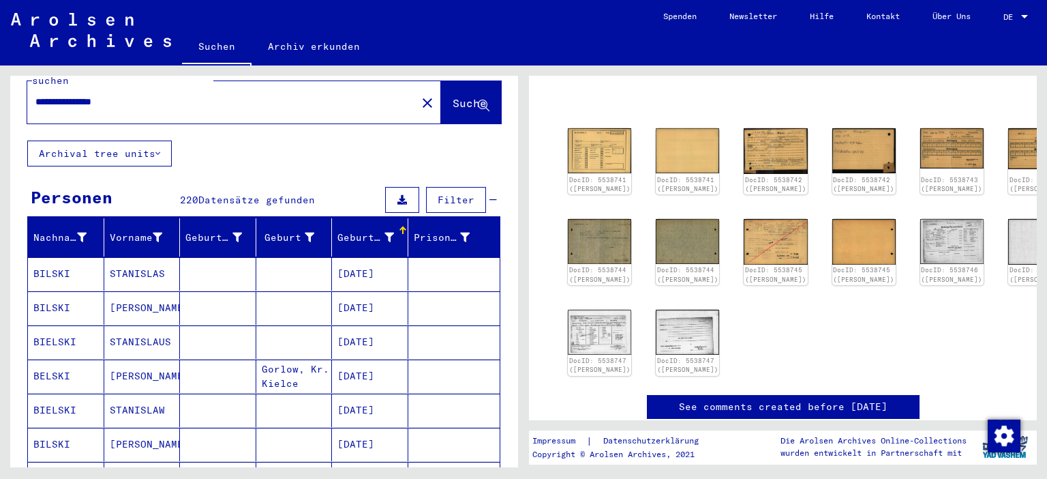
scroll to position [7, 0]
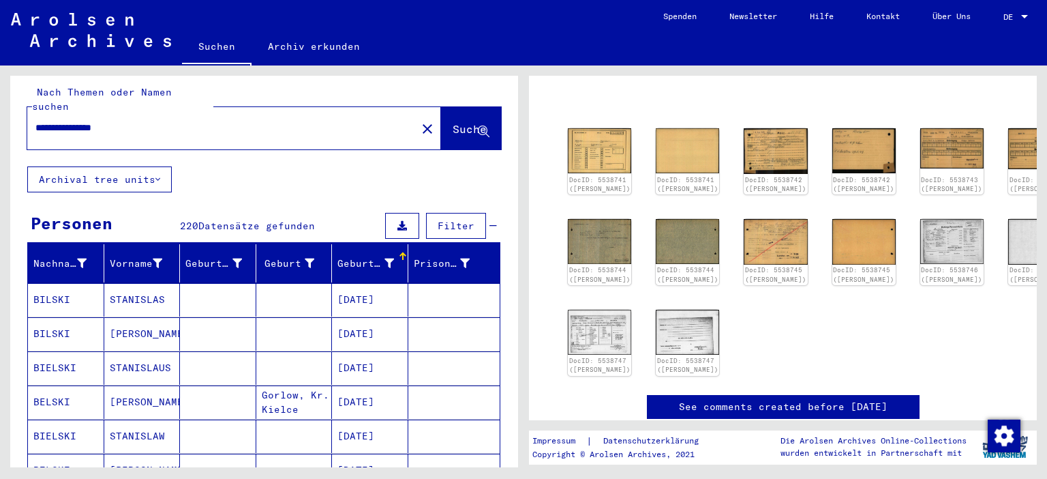
drag, startPoint x: 162, startPoint y: 117, endPoint x: 0, endPoint y: 115, distance: 162.3
click at [35, 121] on input "**********" at bounding box center [221, 128] width 373 height 14
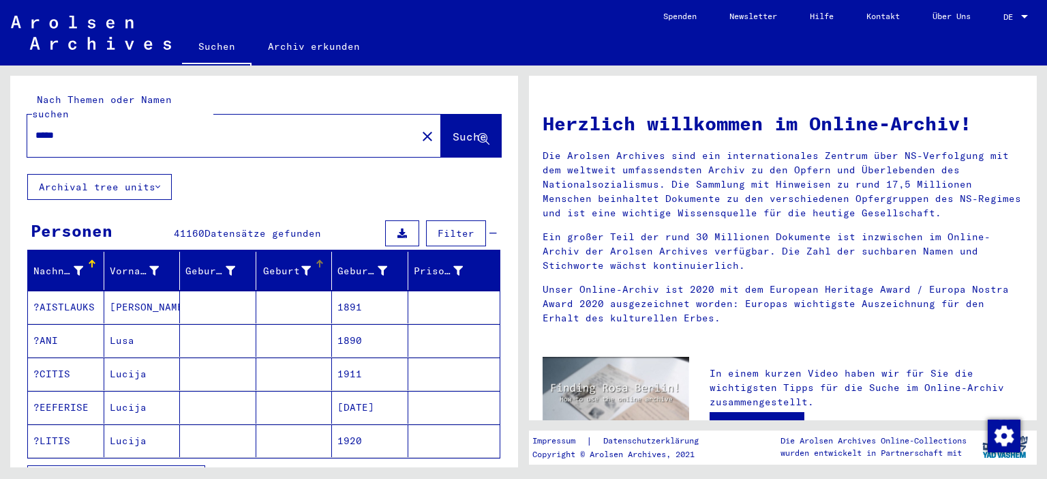
click at [290, 264] on div "Geburt‏" at bounding box center [287, 271] width 50 height 14
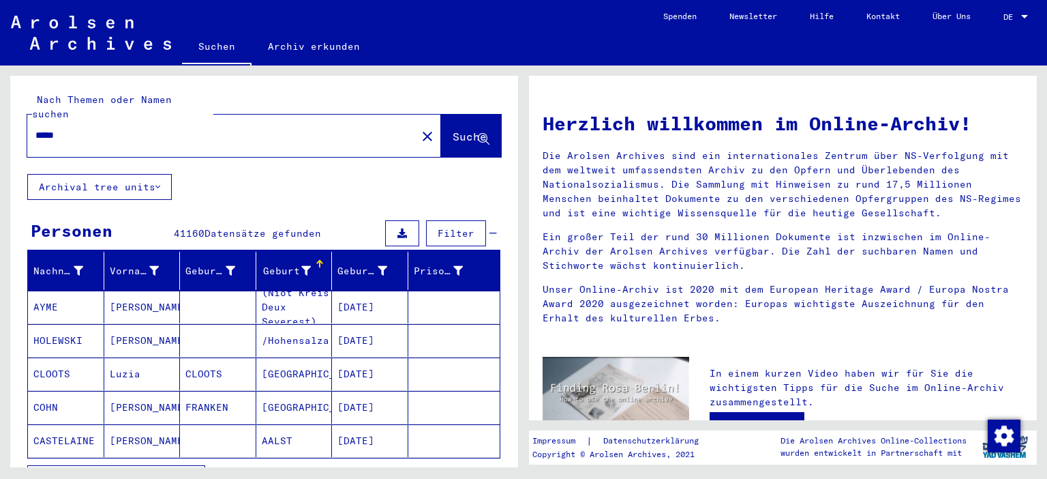
click at [35, 120] on div "*****" at bounding box center [213, 135] width 373 height 31
click at [87, 128] on input "*****" at bounding box center [217, 135] width 365 height 14
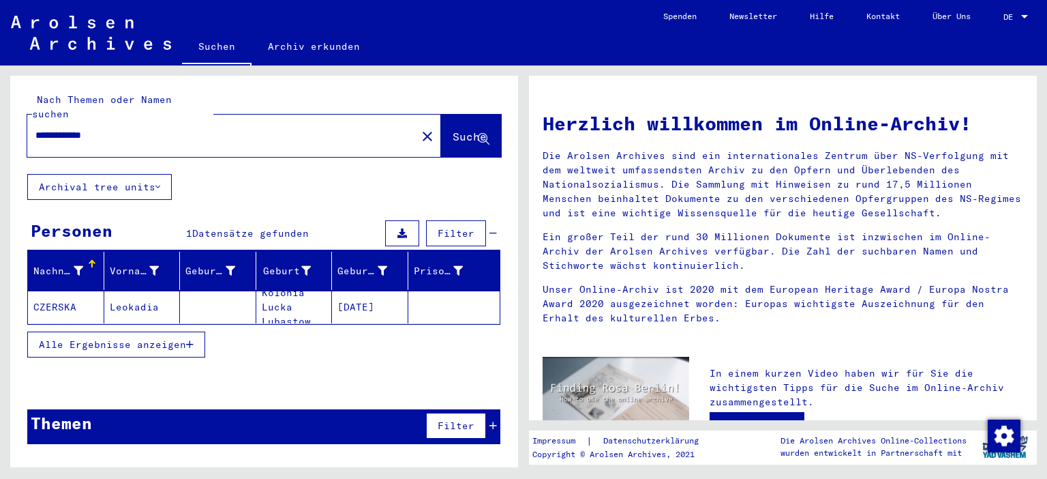
click at [87, 294] on mat-cell "CZERSKA" at bounding box center [66, 306] width 76 height 33
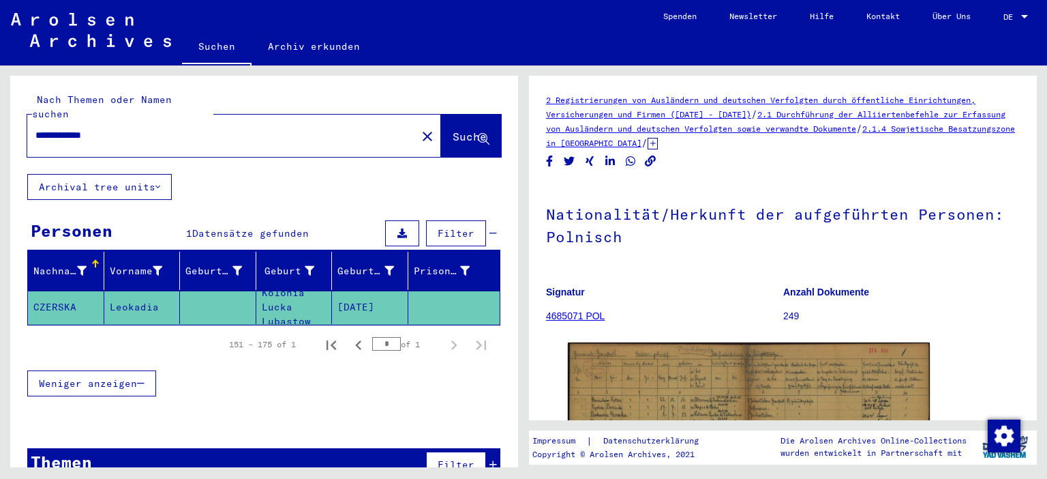
drag, startPoint x: 125, startPoint y: 117, endPoint x: 71, endPoint y: 118, distance: 54.5
click at [71, 128] on input "**********" at bounding box center [221, 135] width 373 height 14
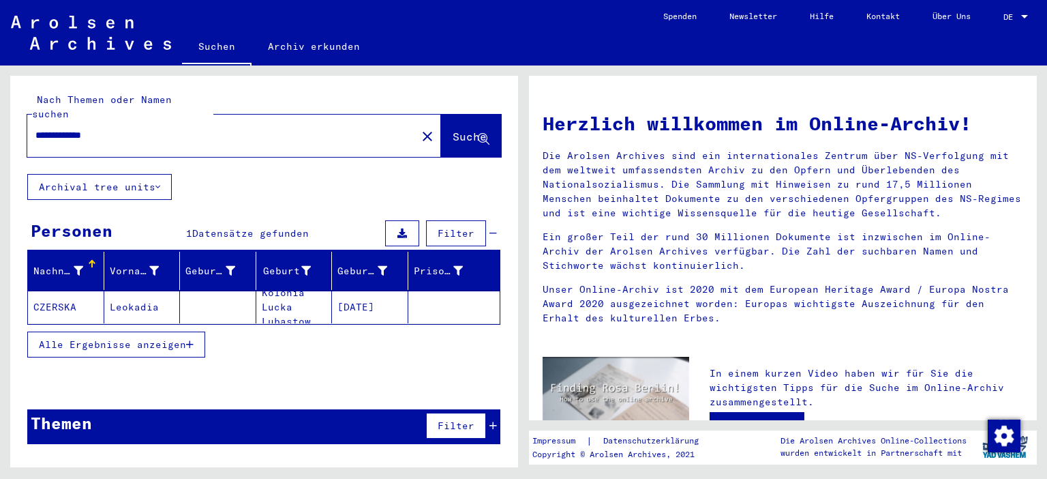
click at [302, 296] on mat-cell "Kolonia Lucka Lubastow" at bounding box center [294, 306] width 76 height 33
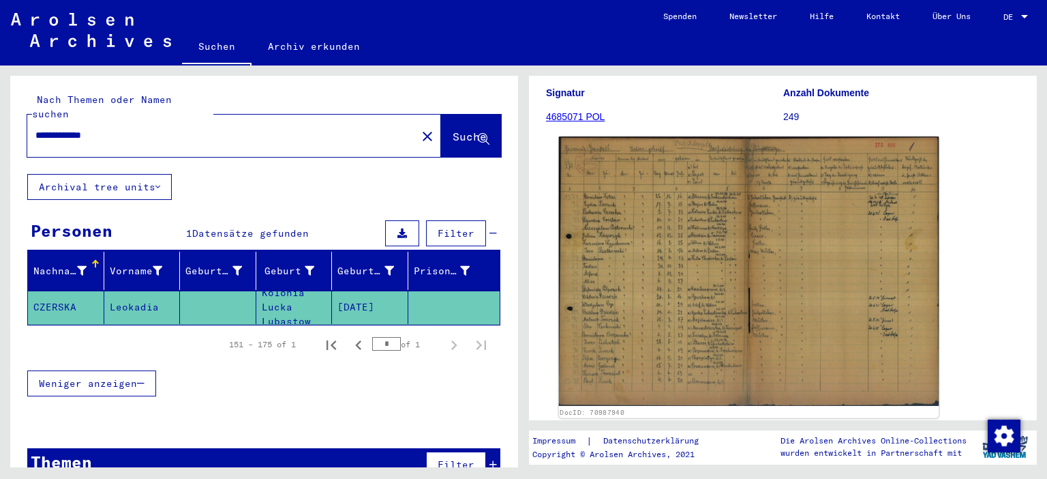
scroll to position [226, 0]
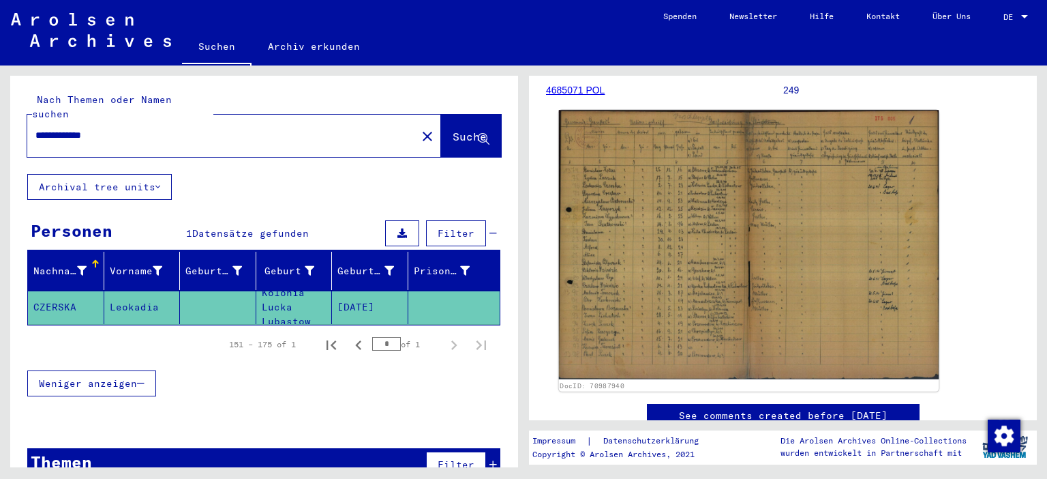
click at [676, 243] on img at bounding box center [749, 244] width 380 height 269
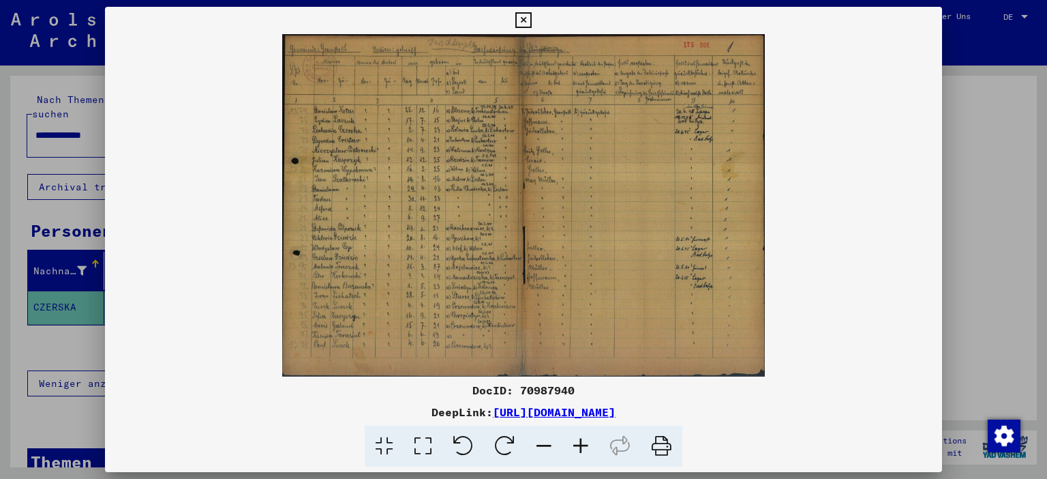
click at [582, 448] on icon at bounding box center [580, 446] width 37 height 42
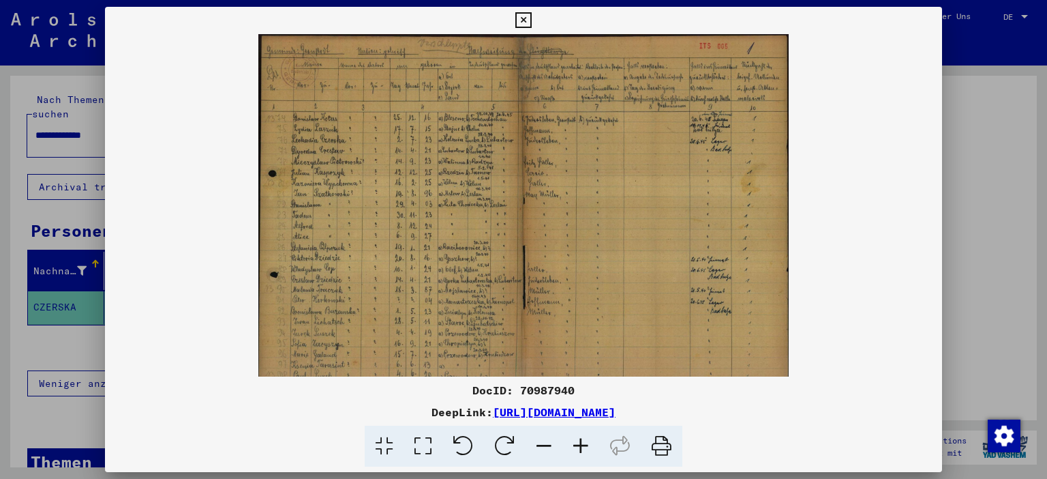
click at [582, 448] on icon at bounding box center [580, 446] width 37 height 42
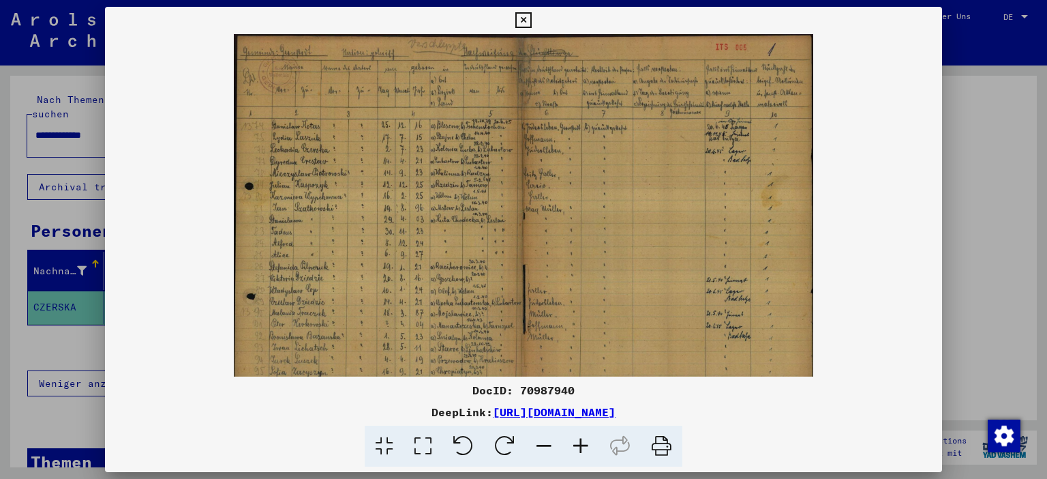
click at [582, 448] on icon at bounding box center [580, 446] width 37 height 42
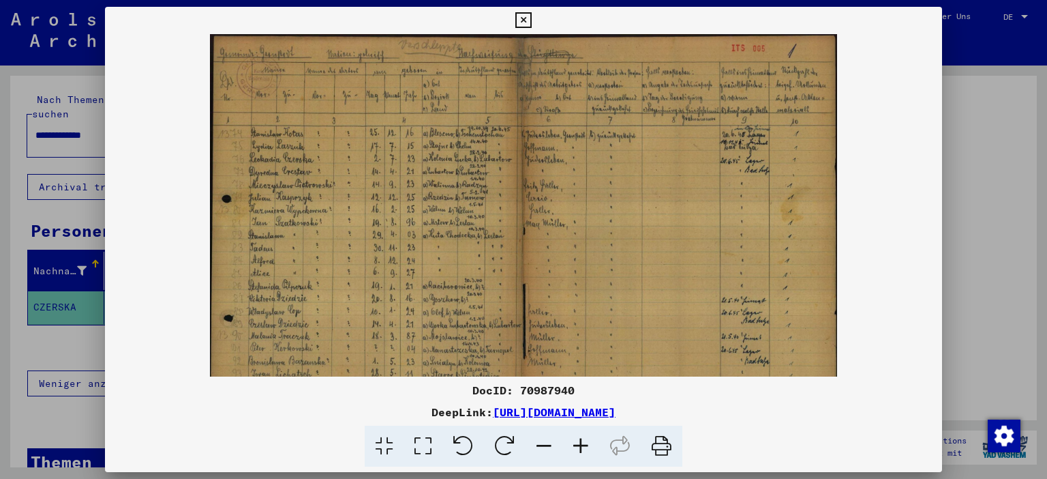
click at [582, 448] on icon at bounding box center [580, 446] width 37 height 42
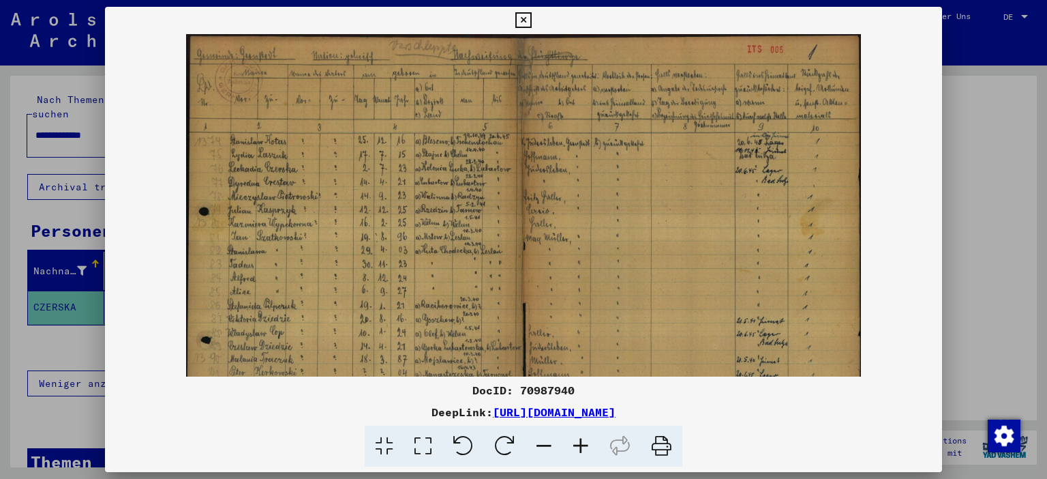
click at [582, 448] on icon at bounding box center [580, 446] width 37 height 42
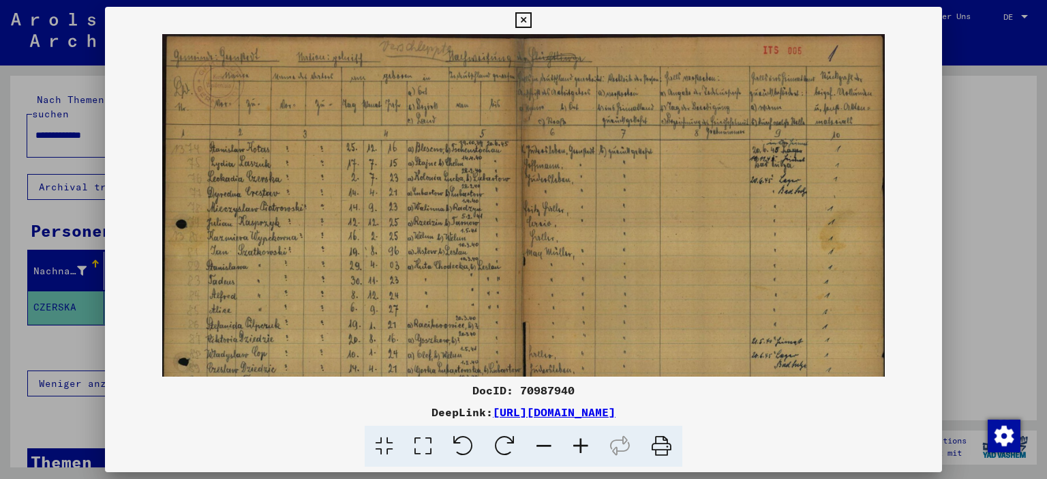
click at [582, 448] on icon at bounding box center [580, 446] width 37 height 42
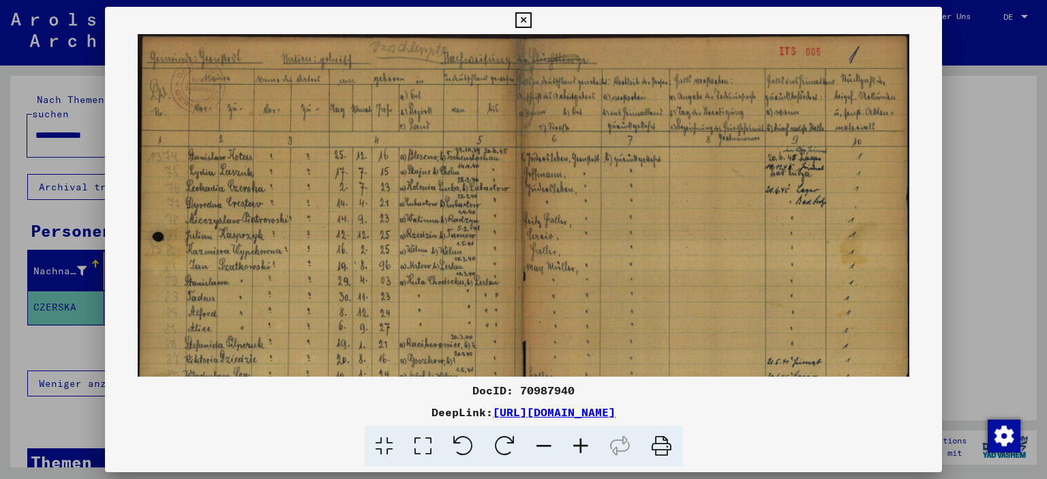
click at [582, 448] on icon at bounding box center [580, 446] width 37 height 42
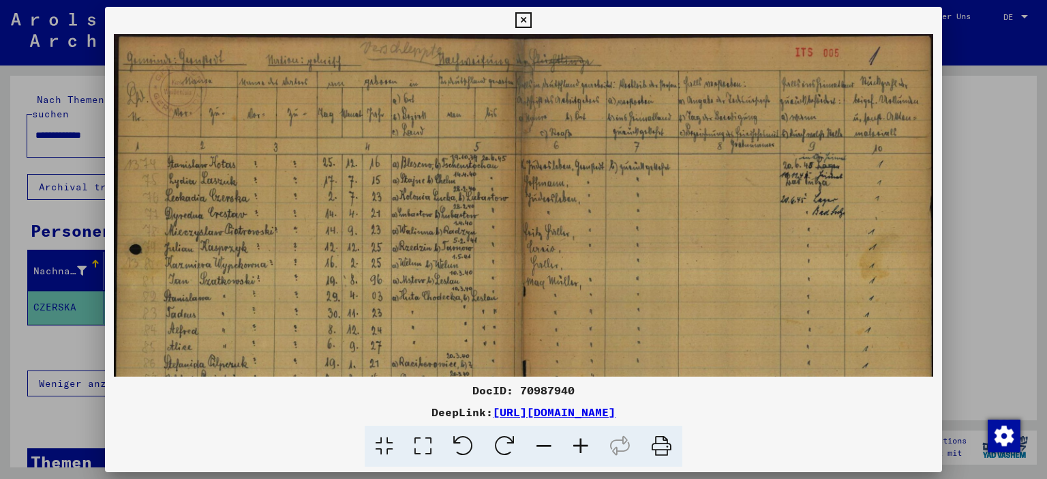
click at [582, 448] on icon at bounding box center [580, 446] width 37 height 42
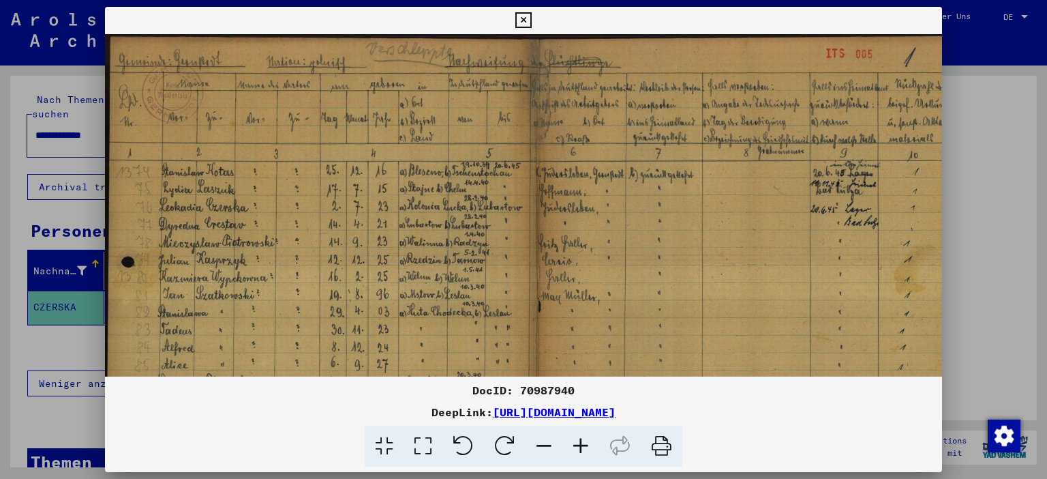
click at [582, 448] on icon at bounding box center [580, 446] width 37 height 42
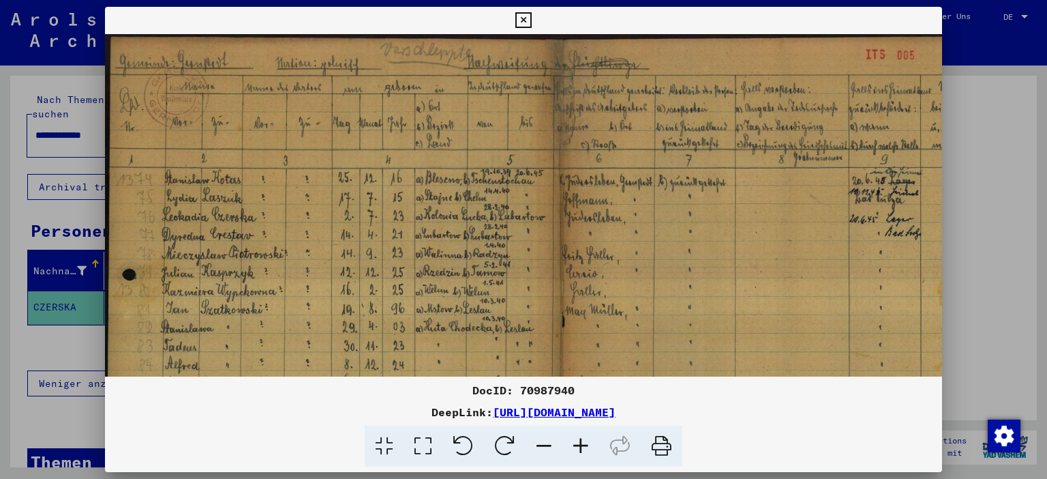
click at [582, 448] on icon at bounding box center [580, 446] width 37 height 42
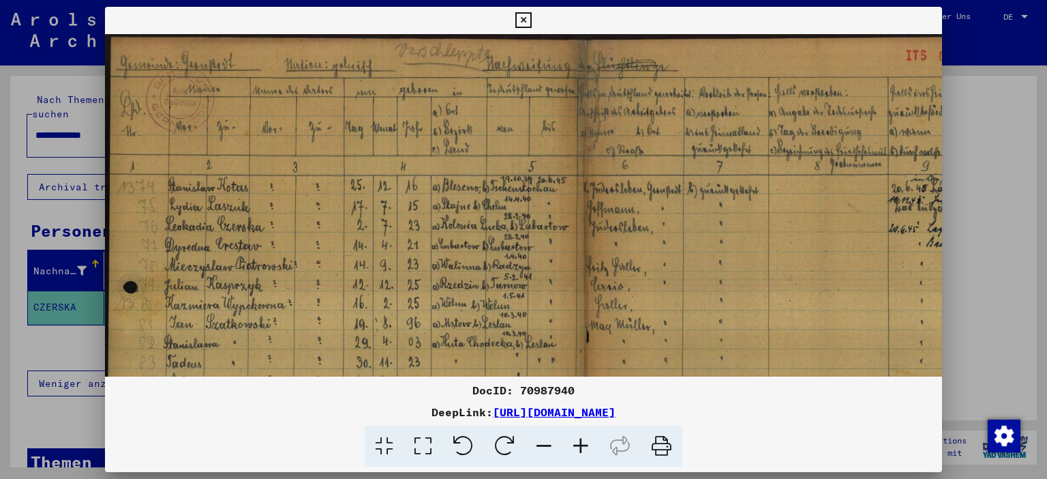
click at [582, 448] on icon at bounding box center [580, 446] width 37 height 42
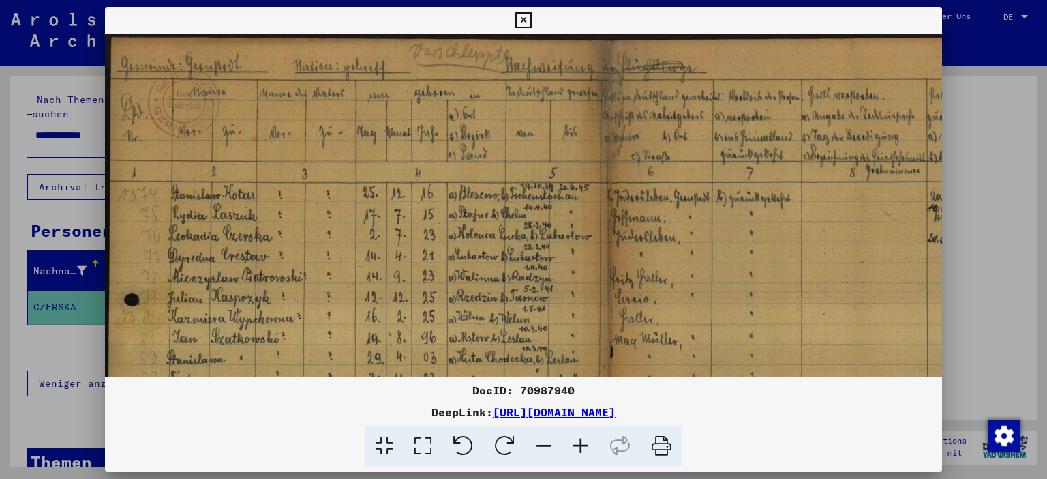
click at [582, 448] on icon at bounding box center [580, 446] width 37 height 42
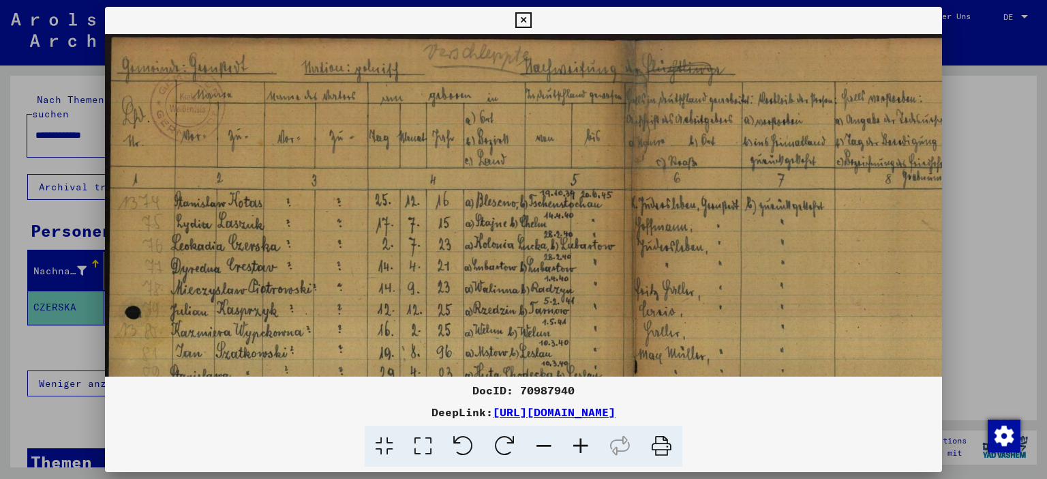
click at [582, 448] on icon at bounding box center [580, 446] width 37 height 42
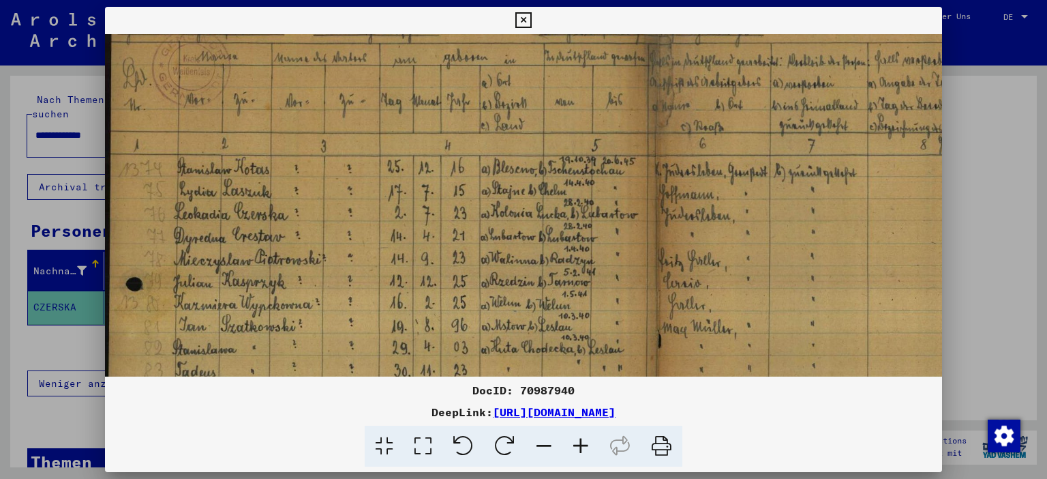
scroll to position [80, 0]
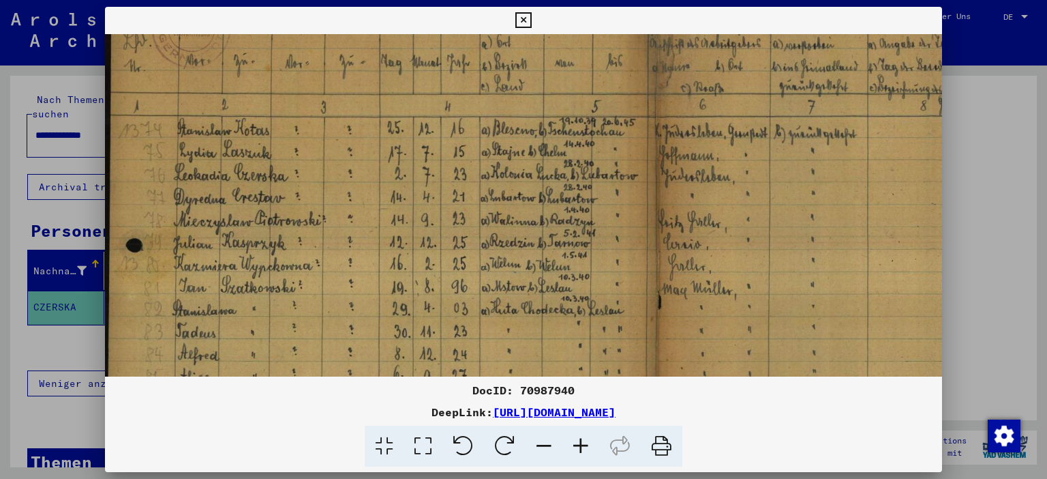
drag, startPoint x: 435, startPoint y: 277, endPoint x: 449, endPoint y: 198, distance: 80.3
click at [449, 198] on img at bounding box center [659, 346] width 1108 height 785
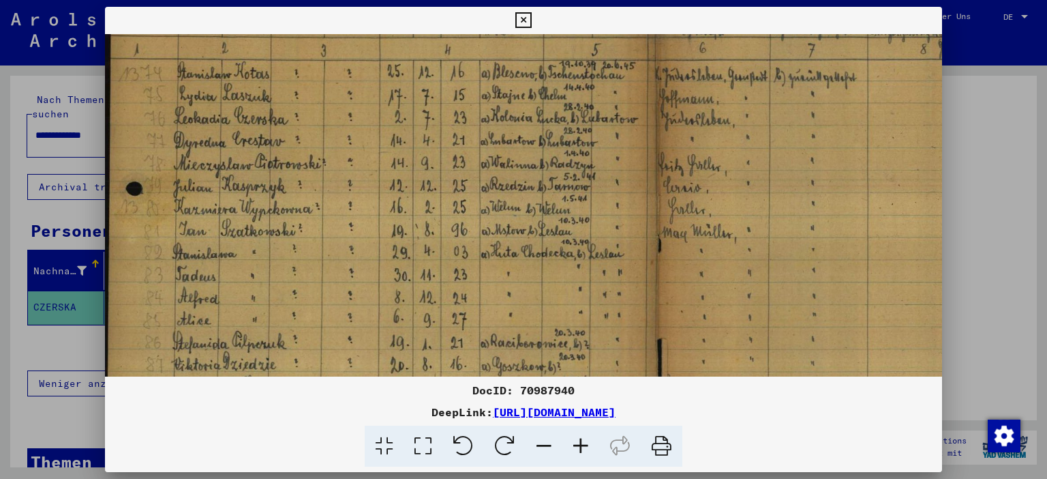
scroll to position [142, 0]
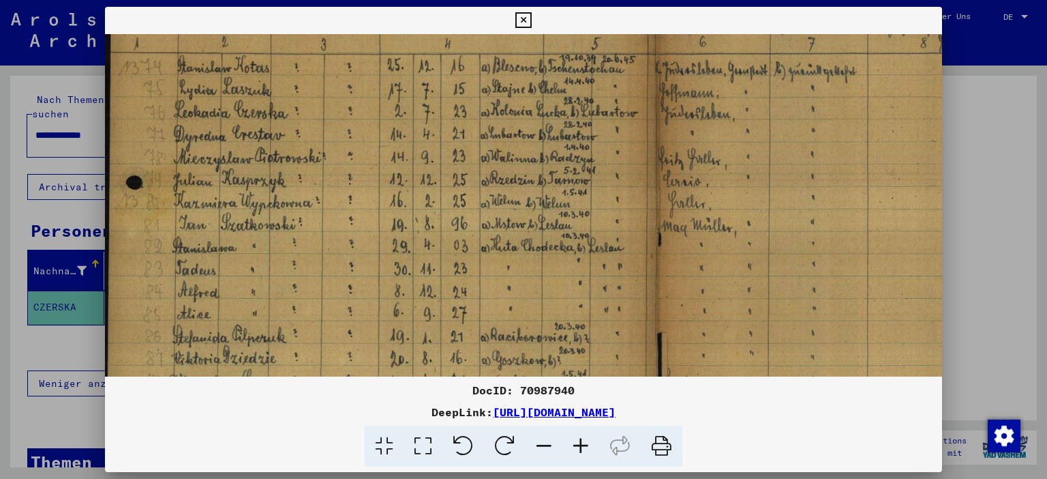
drag, startPoint x: 400, startPoint y: 283, endPoint x: 403, endPoint y: 222, distance: 60.8
click at [403, 222] on img at bounding box center [659, 284] width 1108 height 785
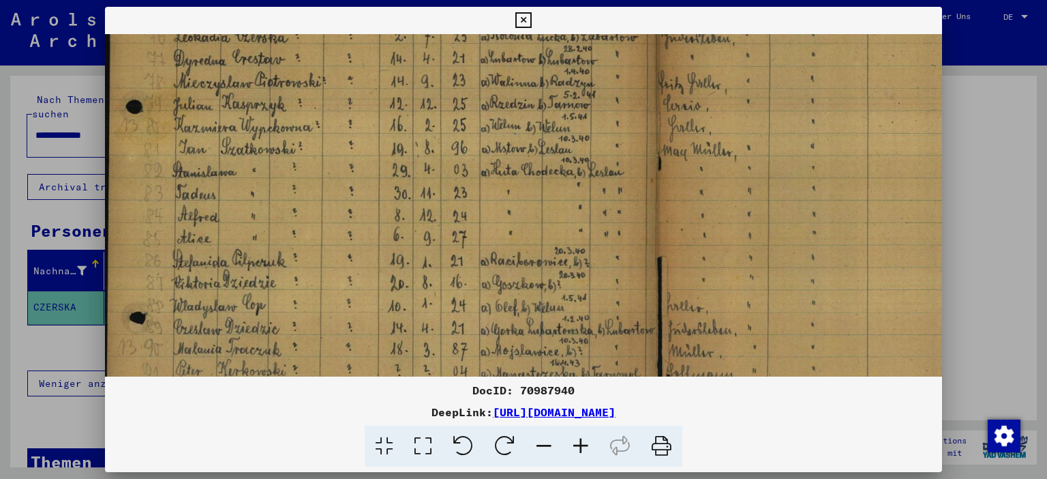
scroll to position [228, 0]
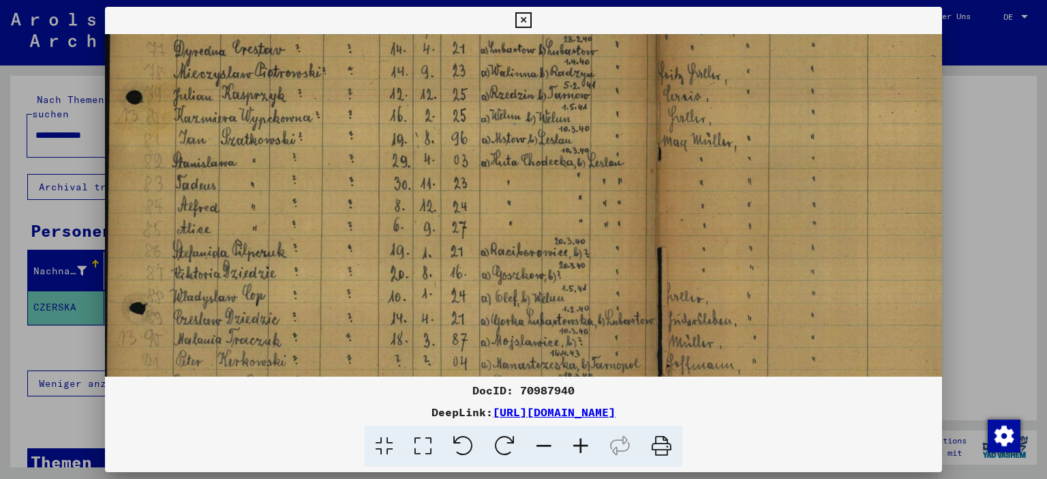
drag, startPoint x: 395, startPoint y: 274, endPoint x: 398, endPoint y: 189, distance: 85.3
click at [398, 189] on img at bounding box center [659, 198] width 1108 height 785
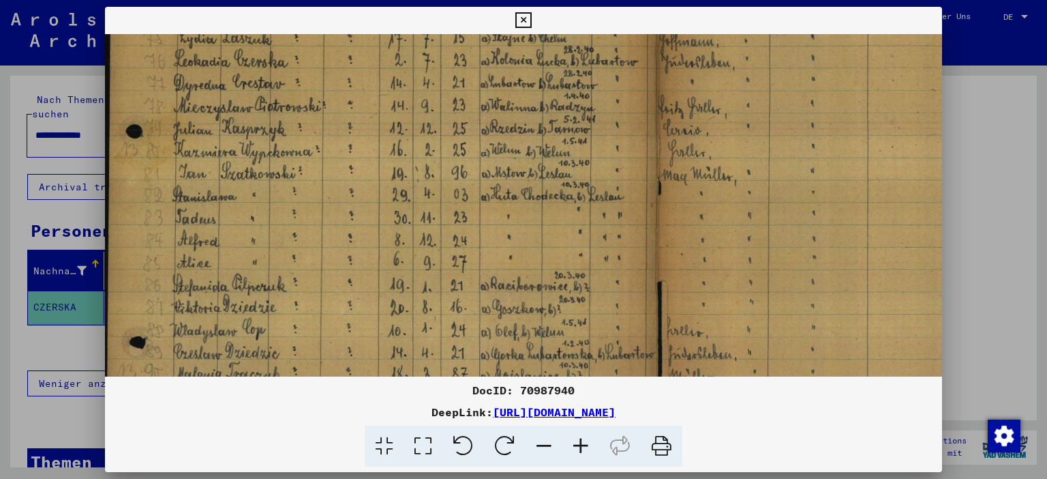
scroll to position [185, 0]
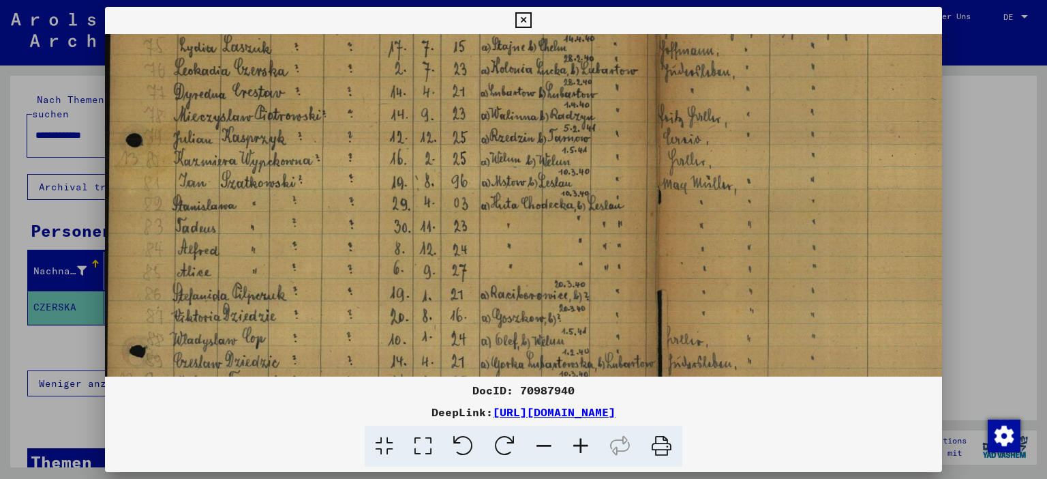
drag, startPoint x: 430, startPoint y: 127, endPoint x: 432, endPoint y: 168, distance: 40.3
click at [432, 168] on img at bounding box center [659, 241] width 1108 height 785
click at [53, 136] on div at bounding box center [523, 239] width 1047 height 479
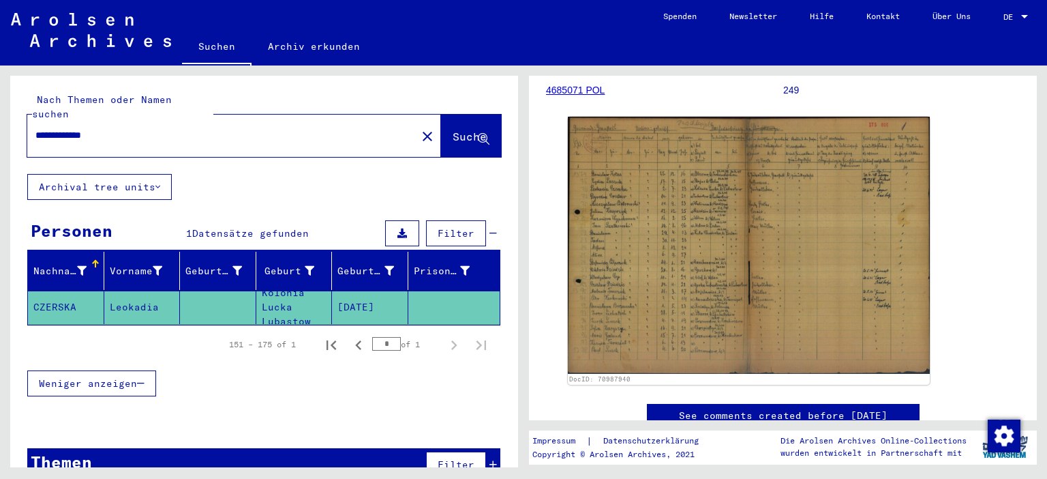
drag, startPoint x: 138, startPoint y: 121, endPoint x: 31, endPoint y: 121, distance: 107.0
click at [35, 128] on input "**********" at bounding box center [221, 135] width 373 height 14
type input "********"
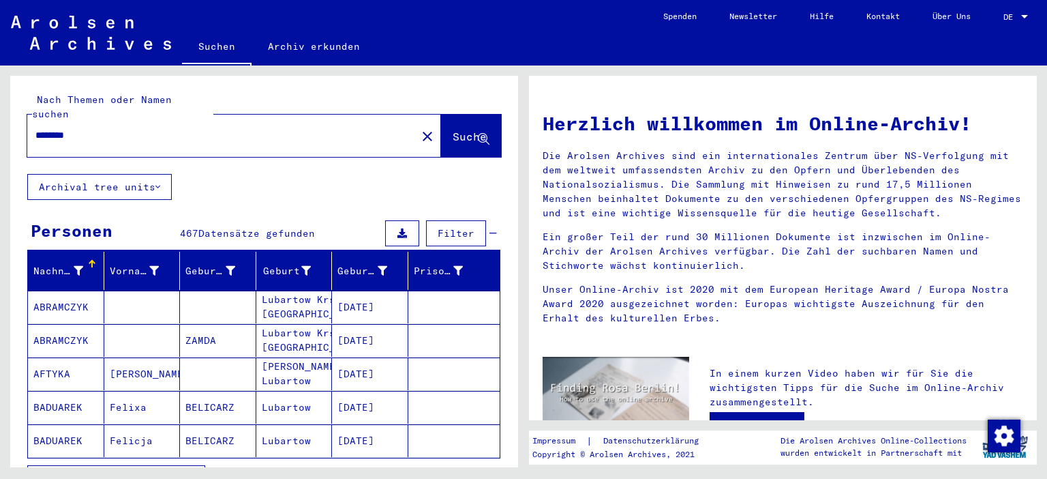
scroll to position [75, 0]
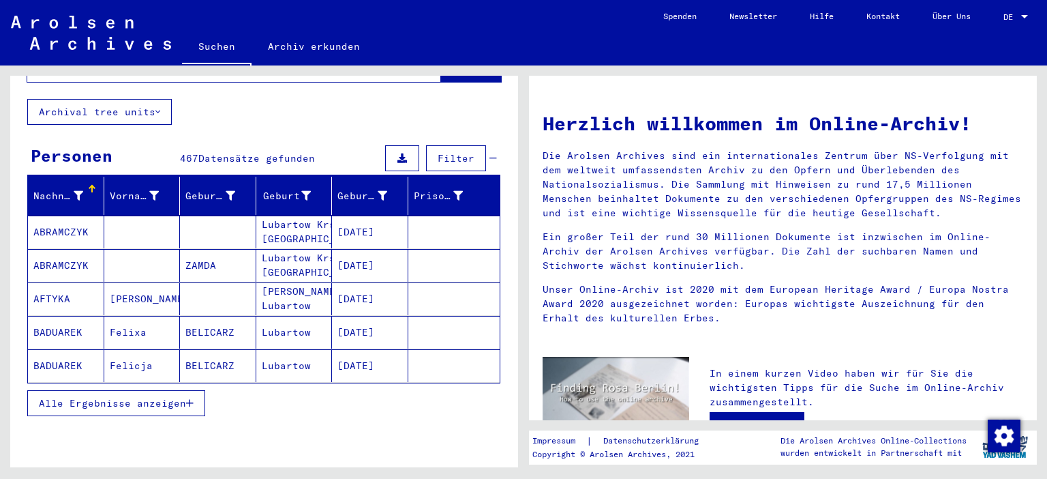
click at [191, 398] on icon "button" at bounding box center [189, 403] width 7 height 10
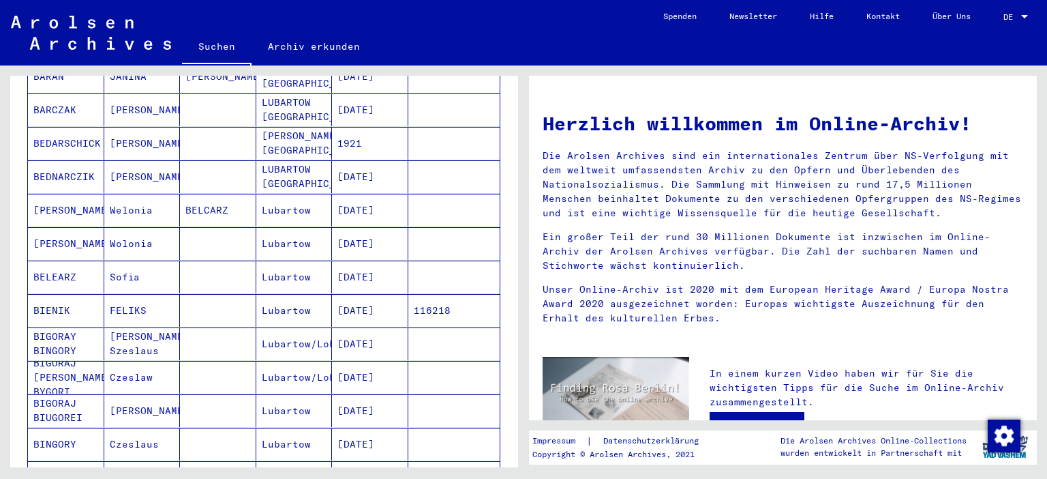
scroll to position [677, 0]
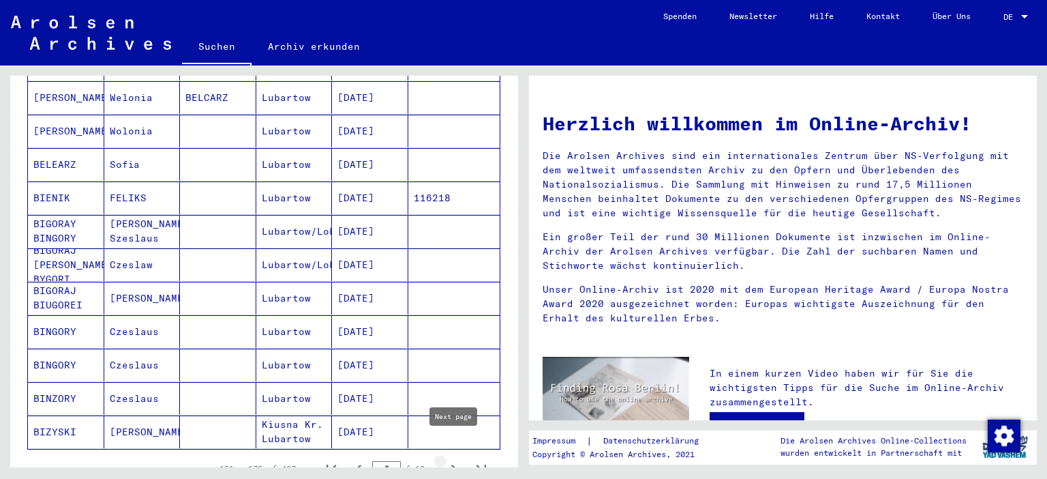
click at [455, 464] on icon "Next page" at bounding box center [454, 469] width 6 height 10
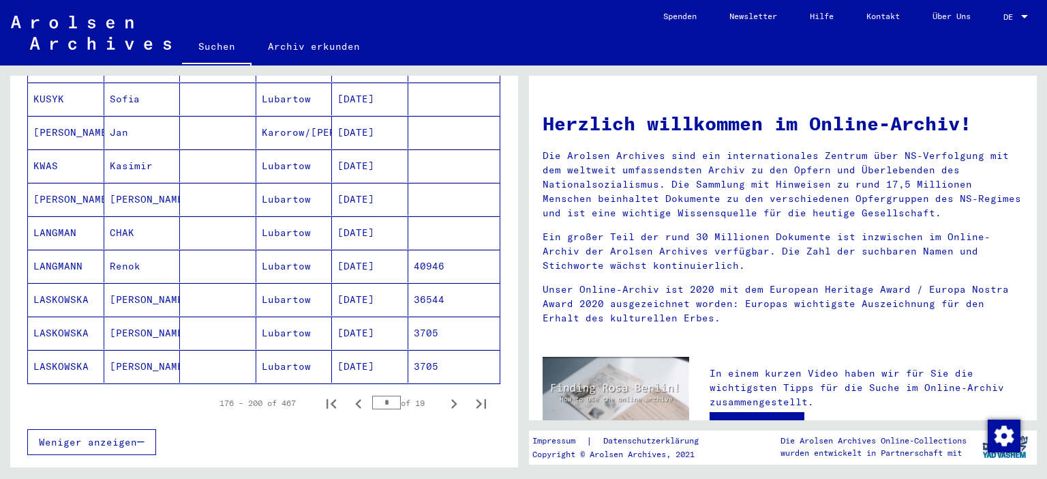
scroll to position [753, 0]
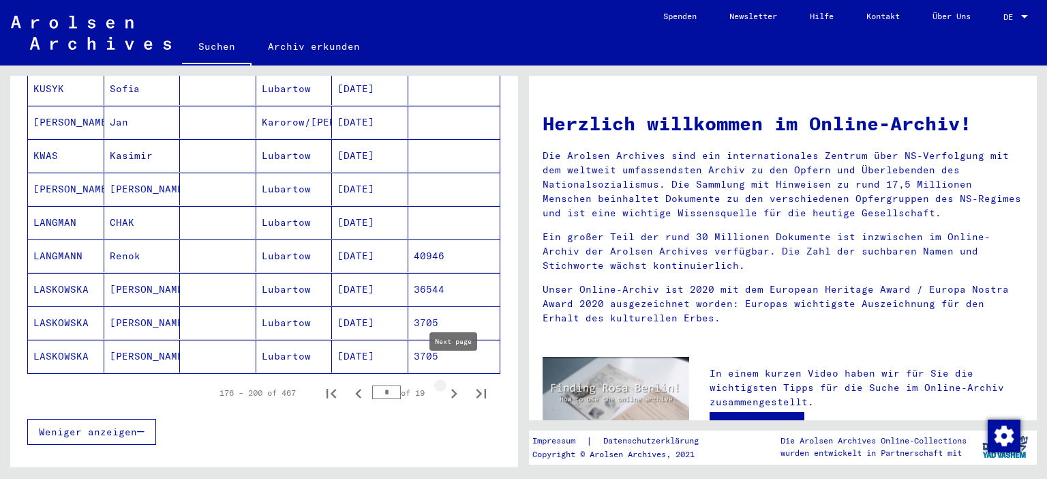
click at [451, 384] on icon "Next page" at bounding box center [454, 393] width 19 height 19
type input "*"
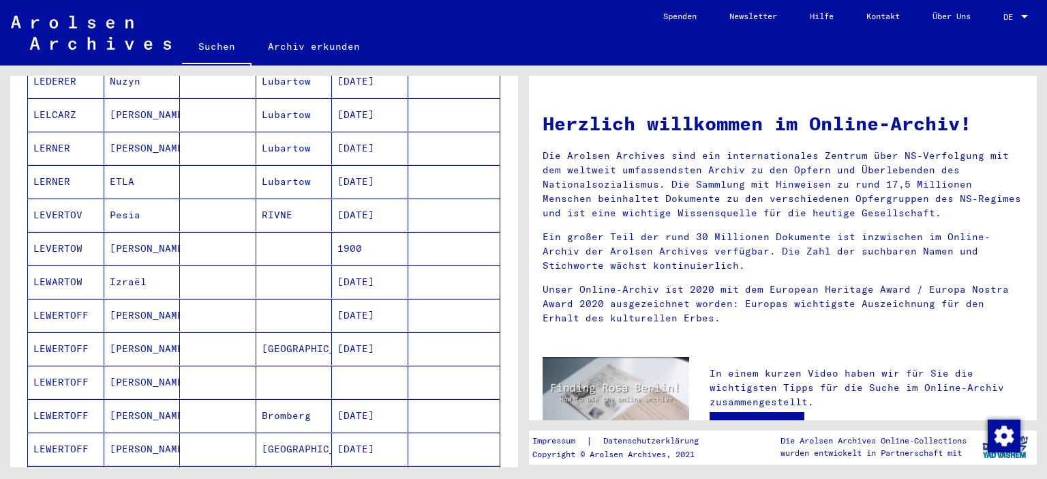
scroll to position [0, 0]
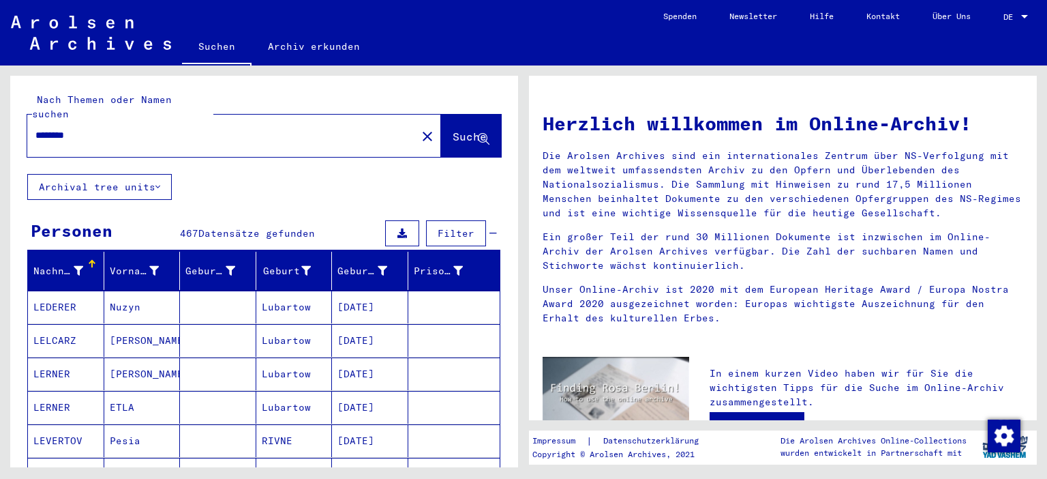
click at [157, 128] on input "********" at bounding box center [217, 135] width 365 height 14
type input "**********"
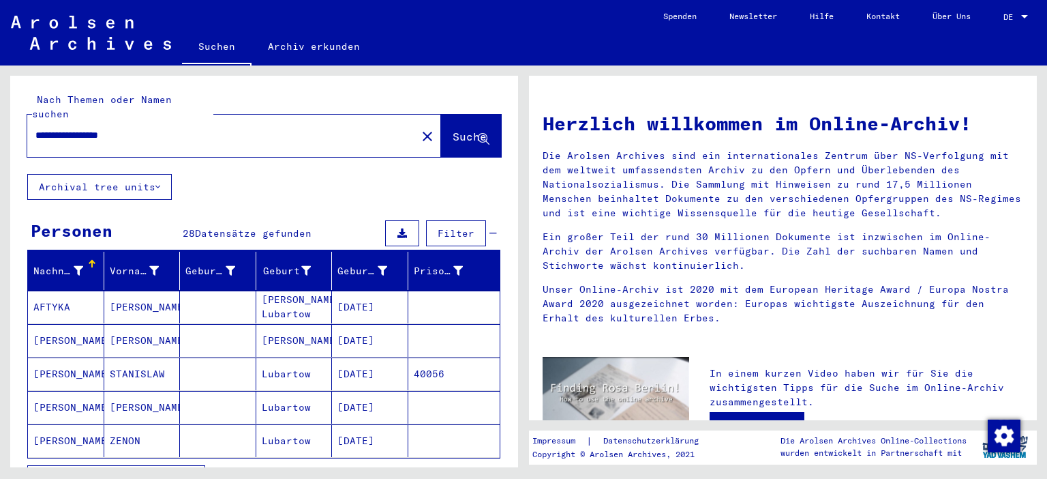
scroll to position [75, 0]
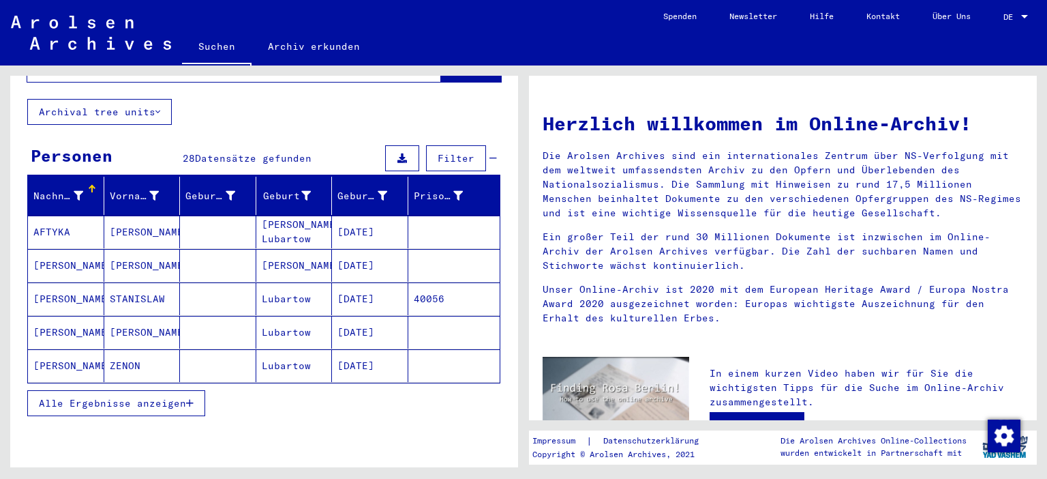
click at [189, 398] on icon "button" at bounding box center [189, 403] width 7 height 10
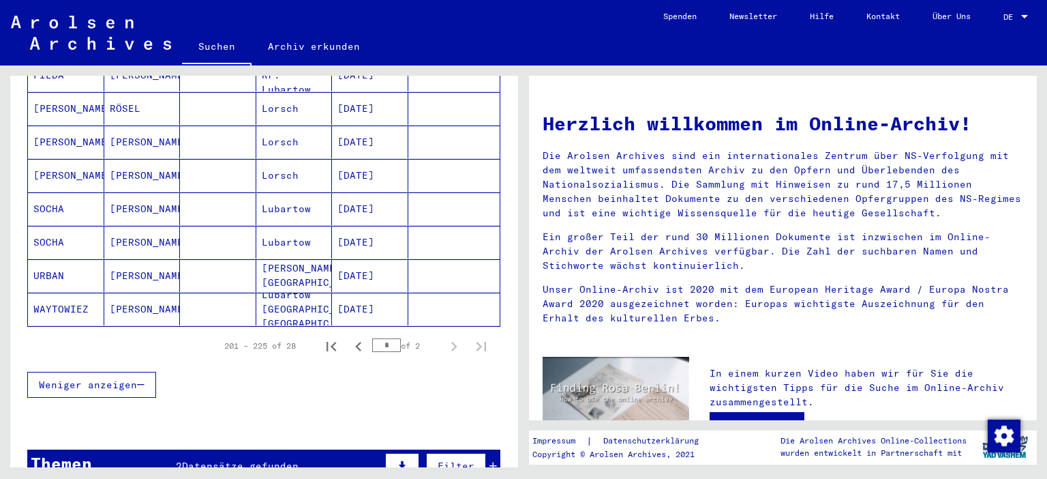
scroll to position [828, 0]
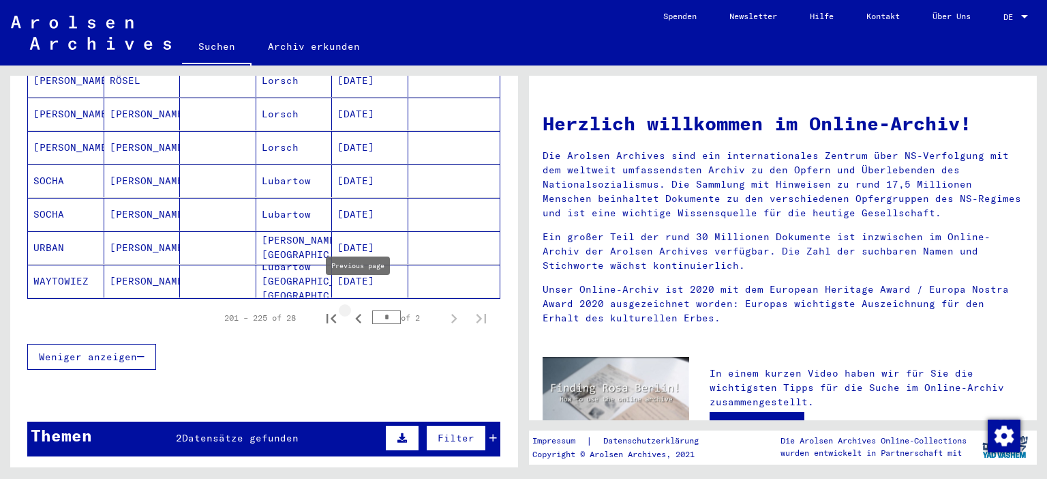
click at [361, 309] on icon "Previous page" at bounding box center [358, 318] width 19 height 19
type input "*"
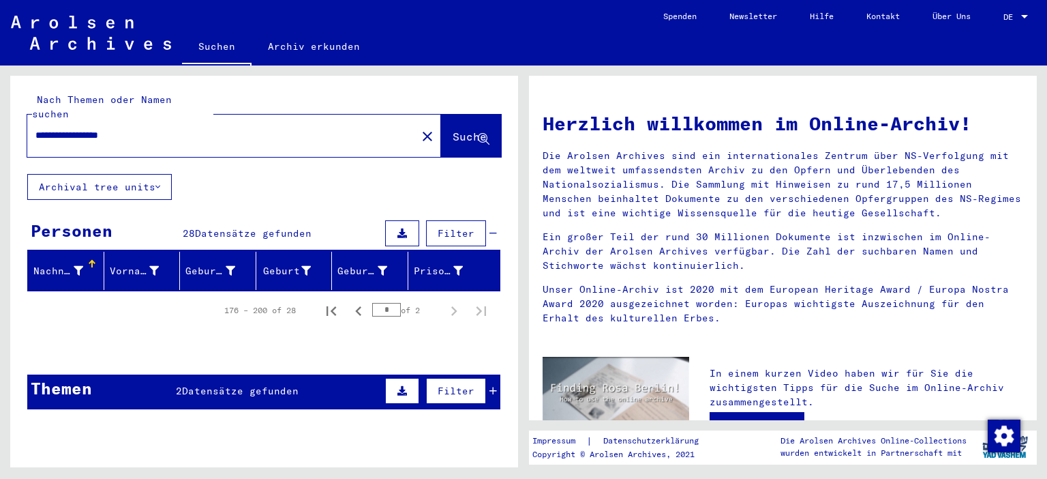
drag, startPoint x: 153, startPoint y: 119, endPoint x: 7, endPoint y: 122, distance: 145.9
click at [35, 128] on input "**********" at bounding box center [217, 135] width 365 height 14
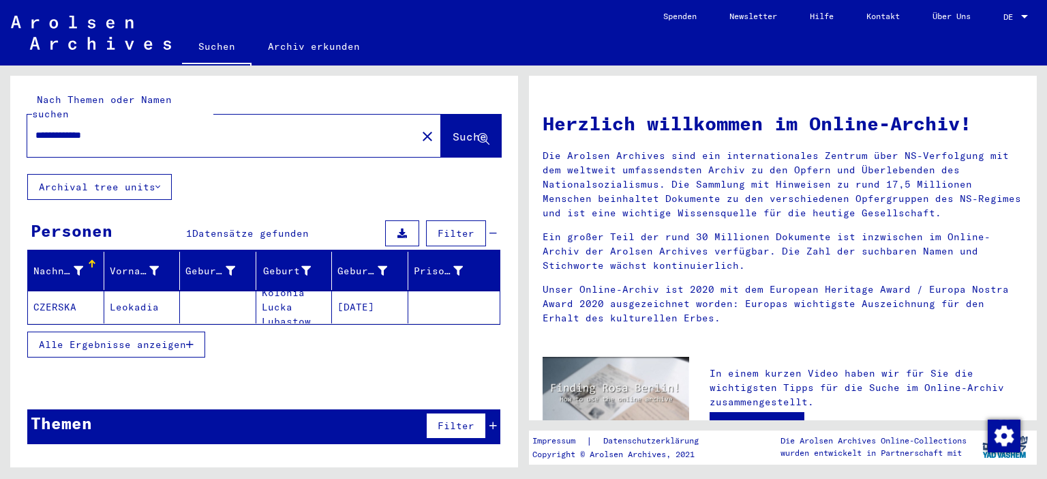
click at [91, 128] on input "**********" at bounding box center [217, 135] width 365 height 14
type input "**********"
